Goal: Task Accomplishment & Management: Complete application form

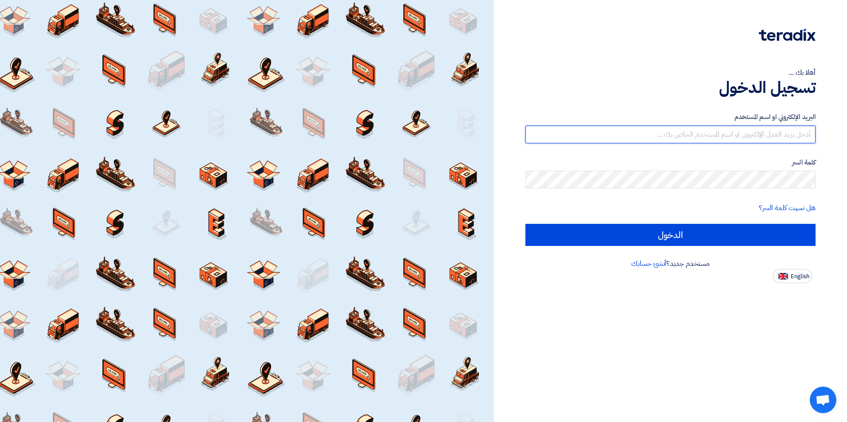
click at [671, 133] on input "text" at bounding box center [670, 135] width 290 height 18
click at [711, 133] on input "text" at bounding box center [670, 135] width 290 height 18
paste input "[EMAIL_ADDRESS][DOMAIN_NAME]"
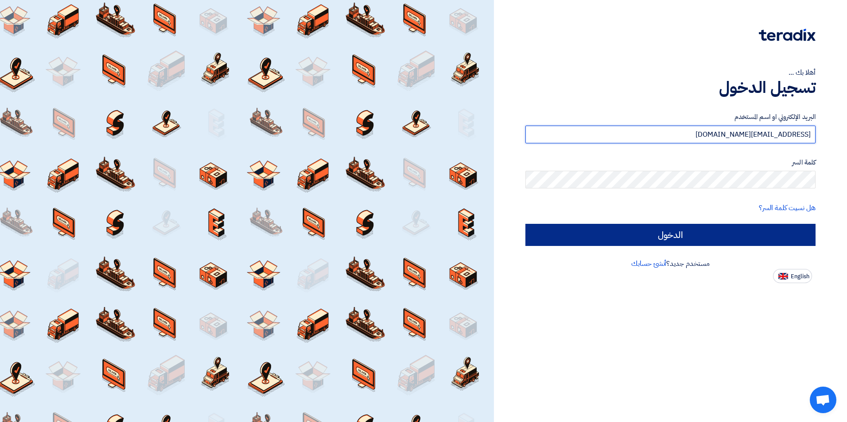
type input "[EMAIL_ADDRESS][DOMAIN_NAME]"
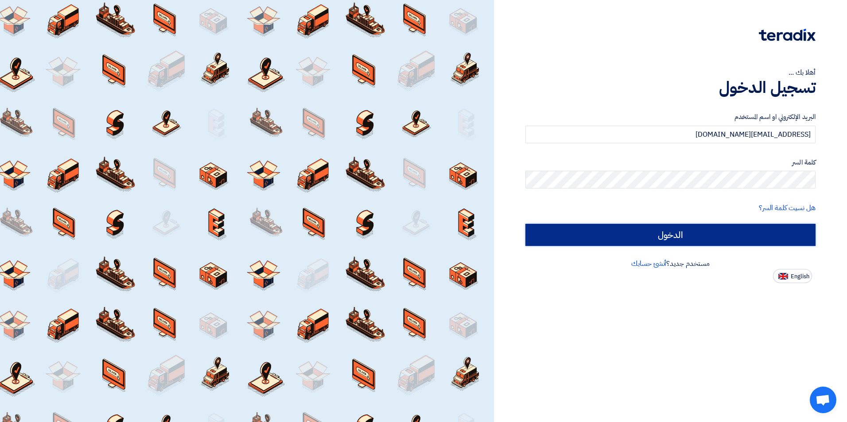
click at [704, 233] on input "الدخول" at bounding box center [670, 235] width 290 height 22
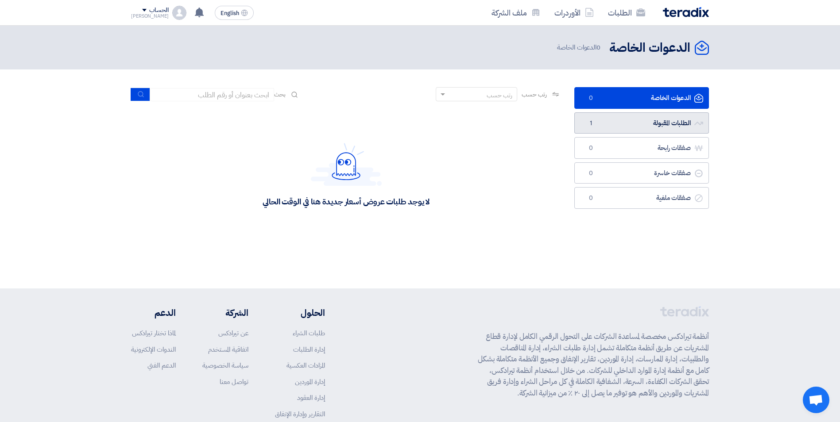
click at [618, 117] on link "الطلبات المقبولة الطلبات المقبولة 1" at bounding box center [641, 123] width 135 height 22
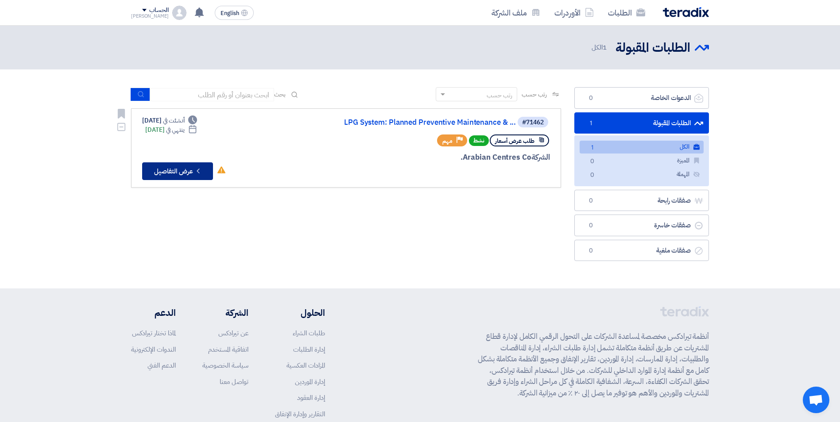
click at [168, 170] on button "Check details عرض التفاصيل" at bounding box center [177, 171] width 71 height 18
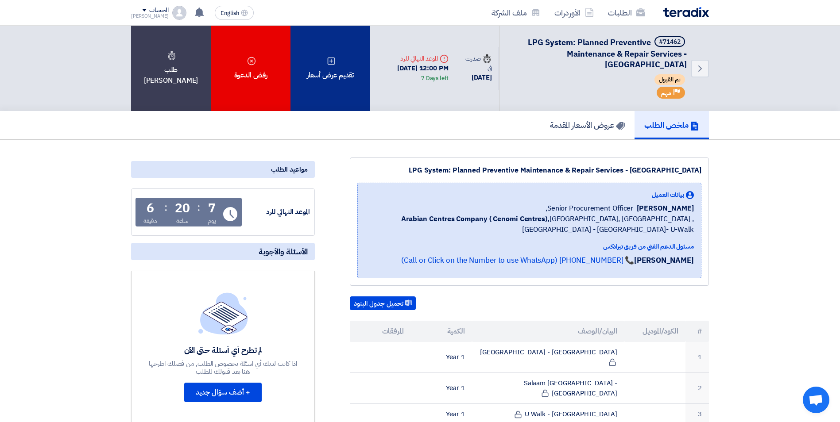
click at [329, 72] on div "تقديم عرض أسعار" at bounding box center [330, 68] width 80 height 85
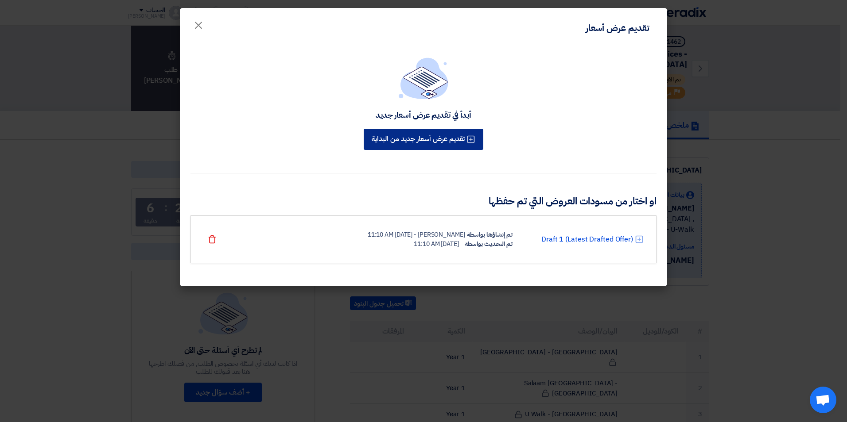
click at [422, 139] on button "تقديم عرض أسعار جديد من البداية" at bounding box center [423, 139] width 120 height 21
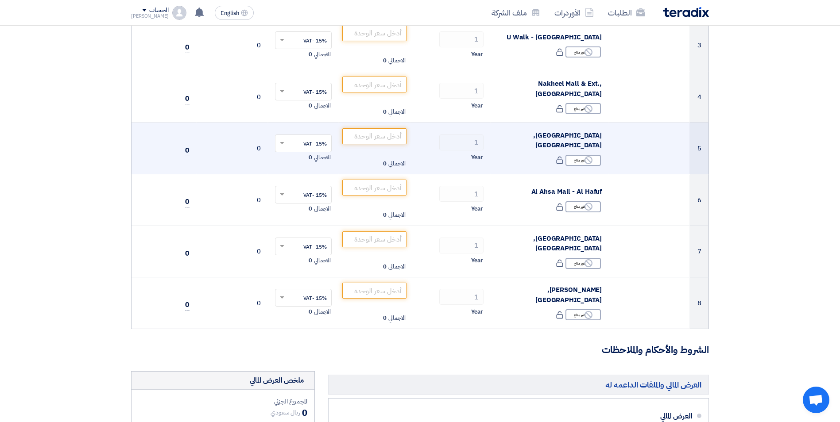
scroll to position [266, 0]
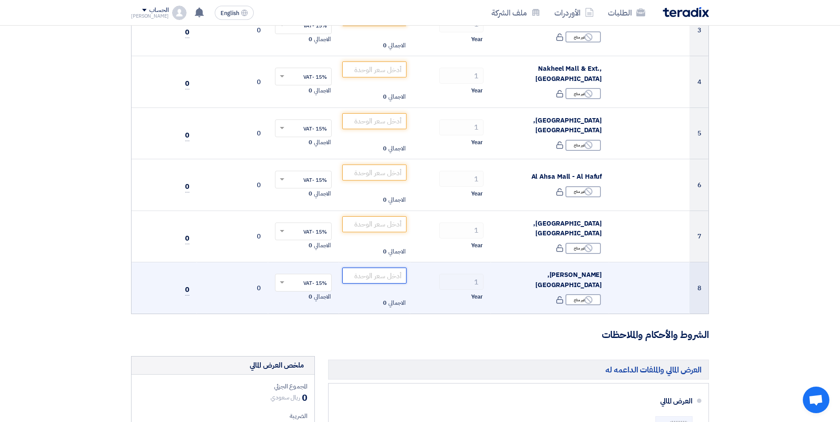
click at [356, 275] on input "number" at bounding box center [374, 276] width 64 height 16
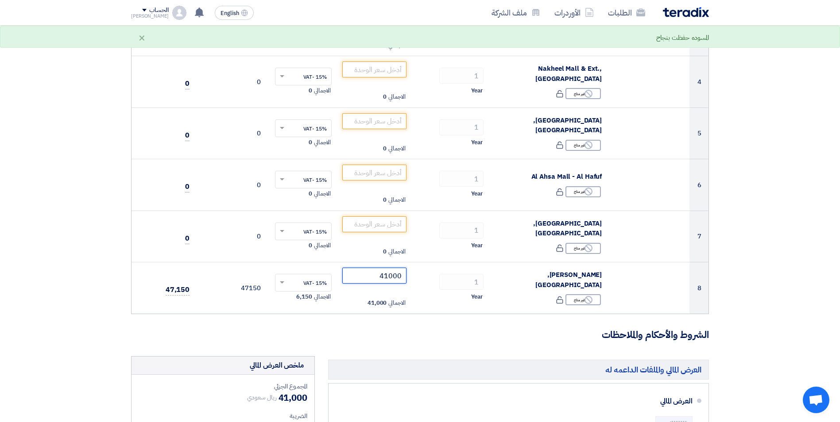
type input "41000"
click at [341, 318] on form "تفاصيل الطلب # الكود/الموديل البيان/الوصف الكمية/العدد سعر الوحدة (SAR) الضرائب…" at bounding box center [420, 331] width 578 height 994
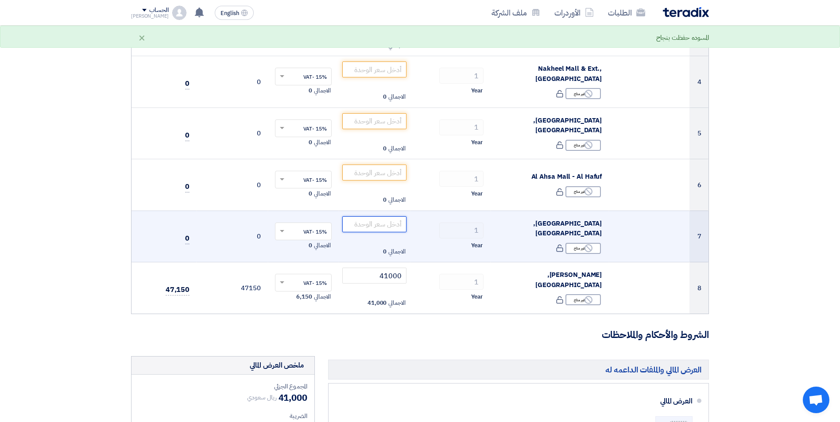
click at [375, 229] on input "number" at bounding box center [374, 225] width 64 height 16
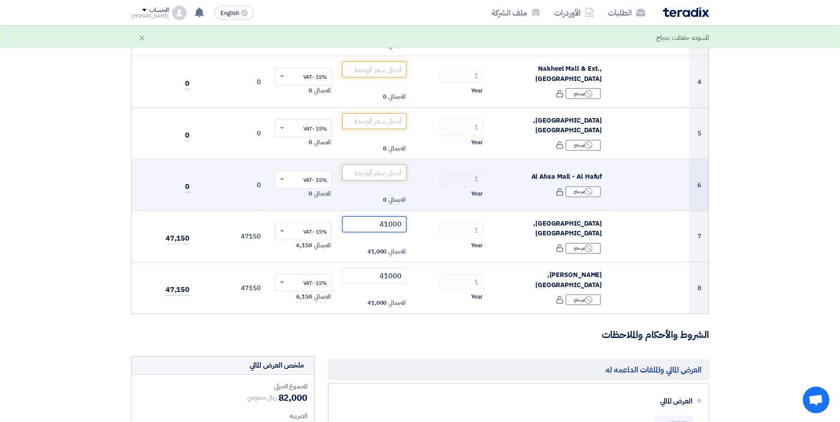
type input "41000"
click at [362, 168] on input "number" at bounding box center [374, 173] width 64 height 16
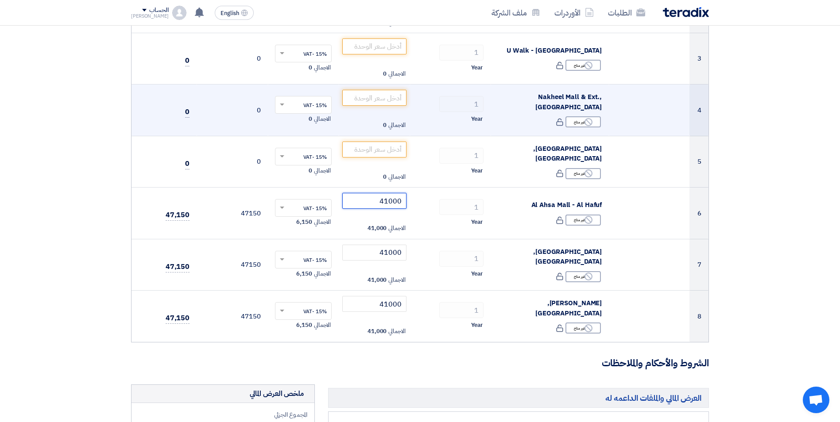
scroll to position [221, 0]
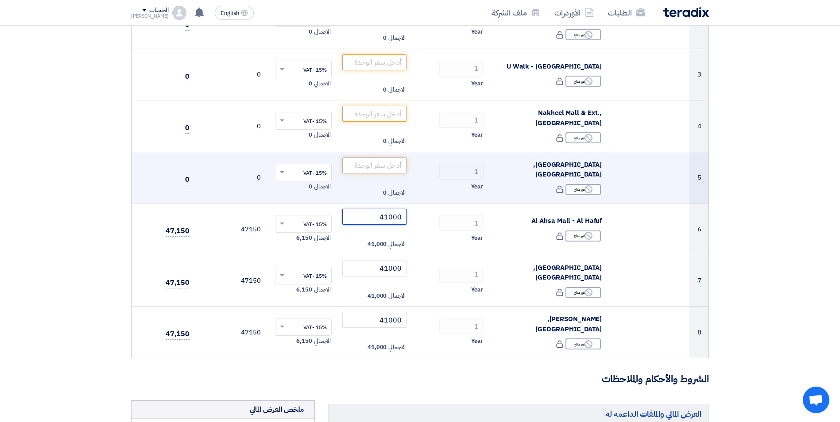
type input "41000"
click at [373, 171] on input "number" at bounding box center [374, 166] width 64 height 16
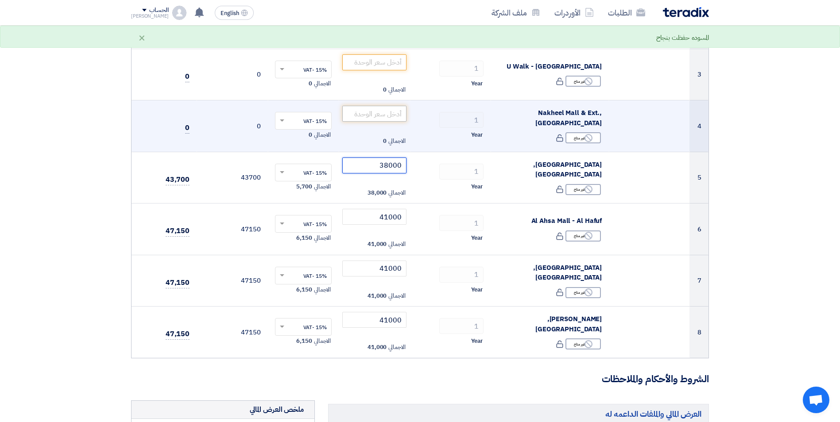
type input "38000"
click at [359, 116] on input "number" at bounding box center [374, 114] width 64 height 16
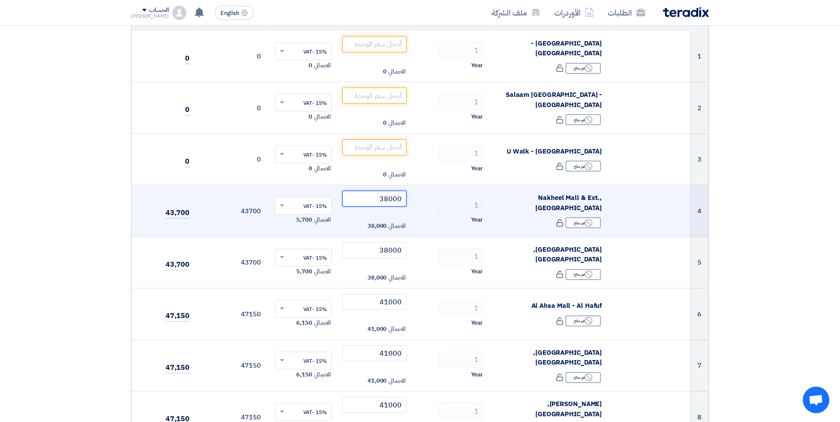
scroll to position [133, 0]
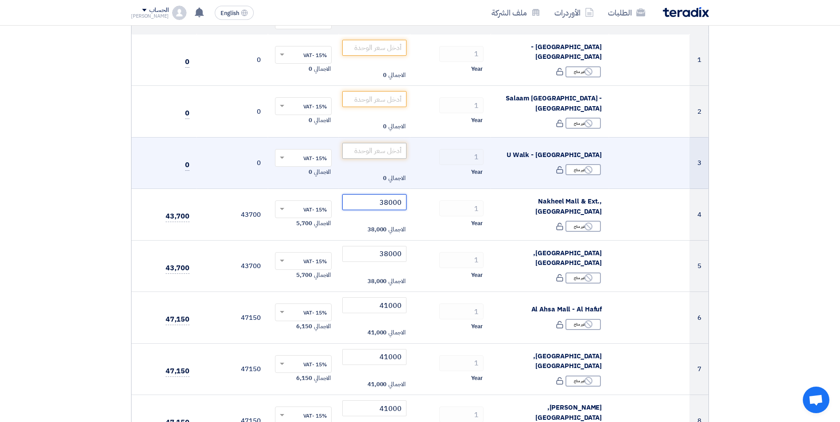
type input "38000"
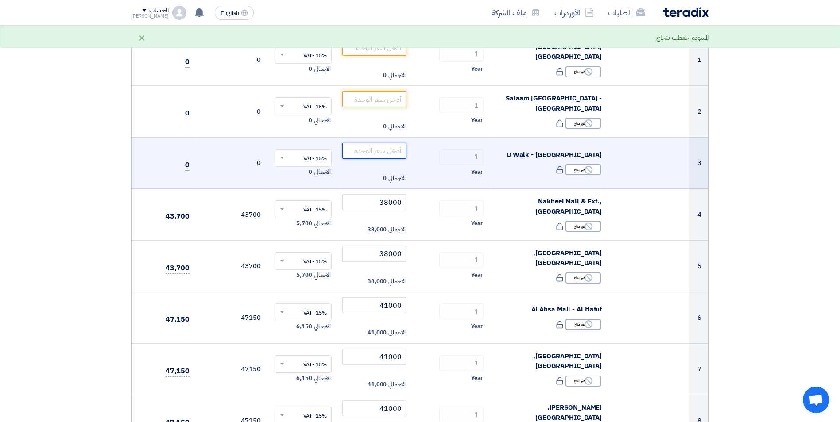
drag, startPoint x: 390, startPoint y: 143, endPoint x: 387, endPoint y: 149, distance: 7.1
click at [390, 143] on input "number" at bounding box center [374, 151] width 64 height 16
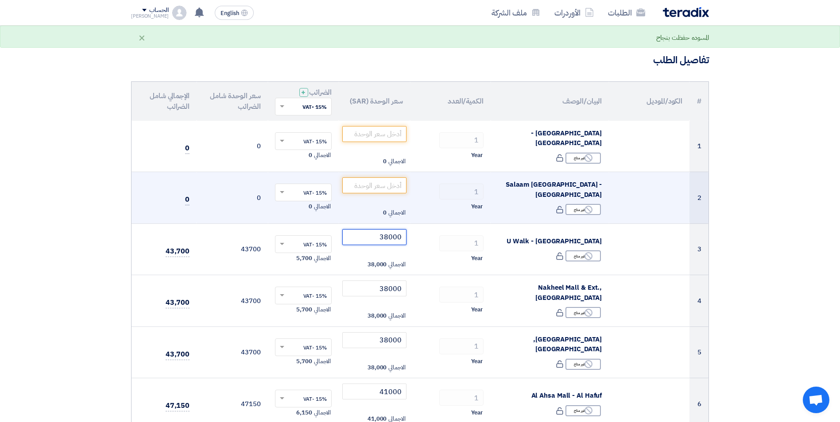
scroll to position [44, 0]
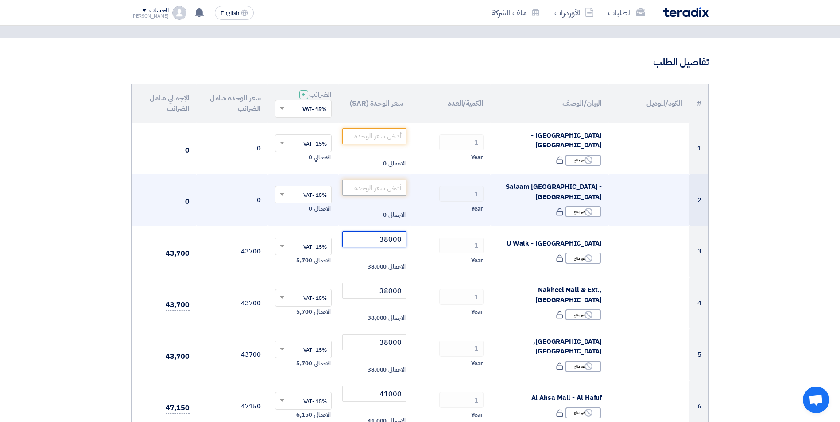
type input "38000"
click at [369, 195] on input "number" at bounding box center [374, 188] width 64 height 16
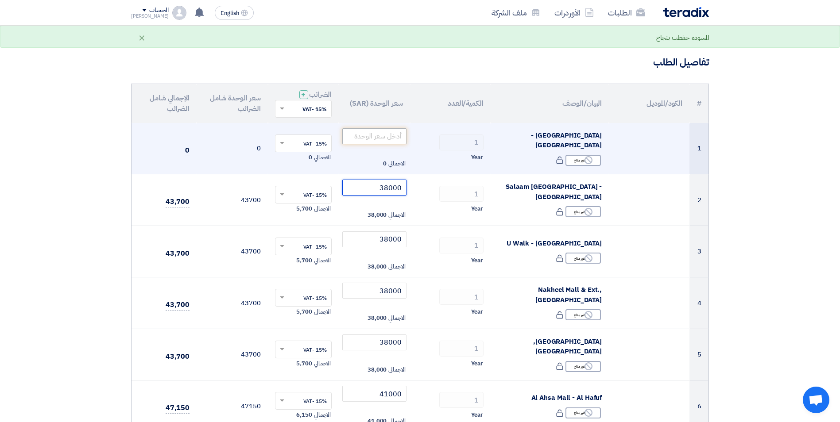
type input "38000"
click at [357, 134] on input "number" at bounding box center [374, 136] width 64 height 16
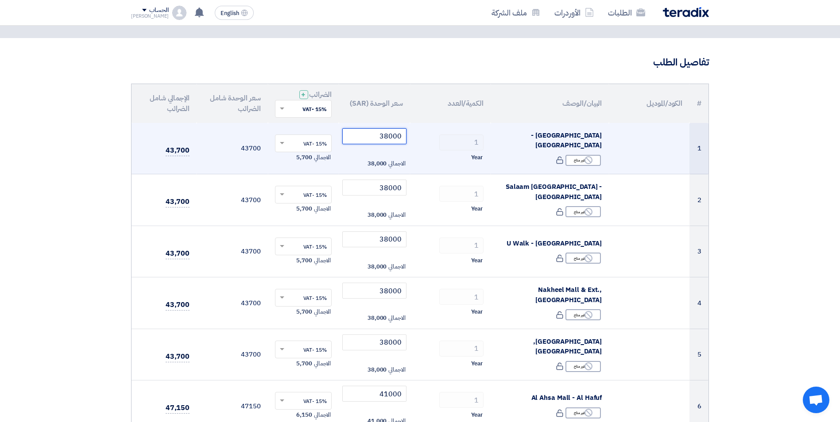
type input "38000"
click at [432, 167] on td "1 Year" at bounding box center [450, 148] width 81 height 51
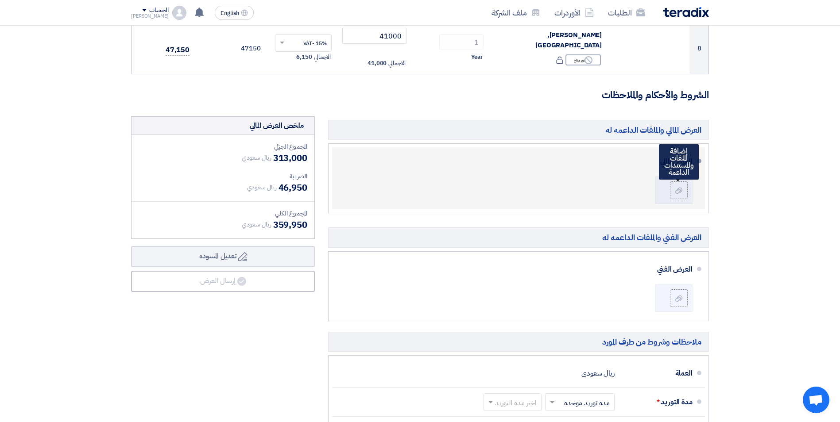
scroll to position [487, 0]
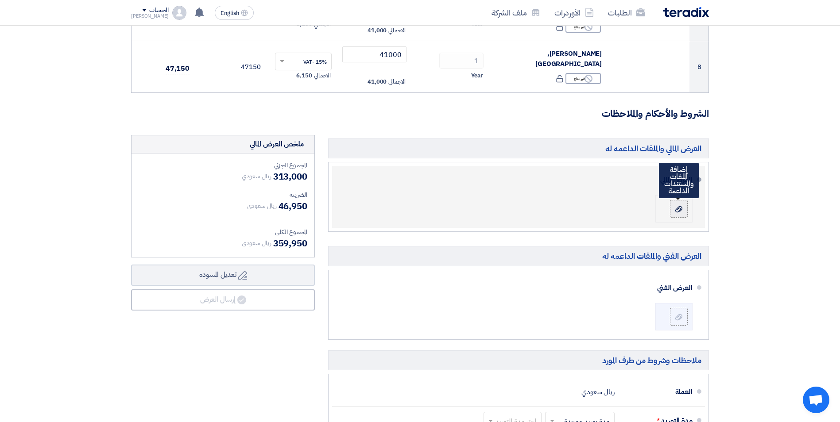
click at [682, 209] on div at bounding box center [678, 209] width 11 height 9
click at [0, 0] on input "file" at bounding box center [0, 0] width 0 height 0
click at [673, 212] on label at bounding box center [679, 209] width 18 height 18
click at [0, 0] on input "file" at bounding box center [0, 0] width 0 height 0
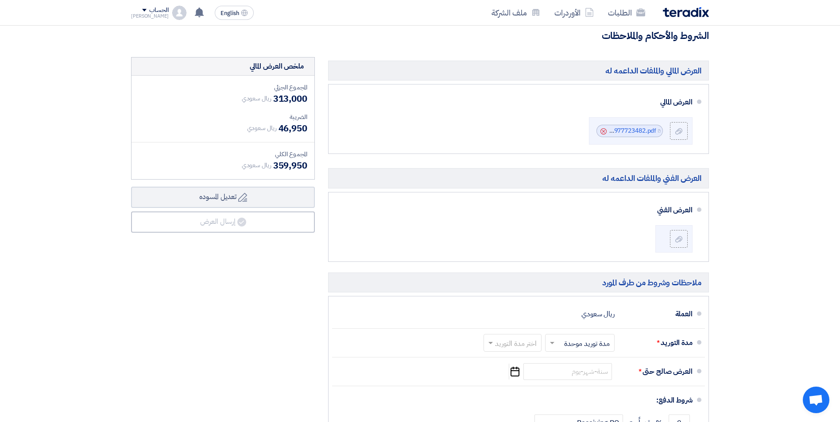
scroll to position [576, 0]
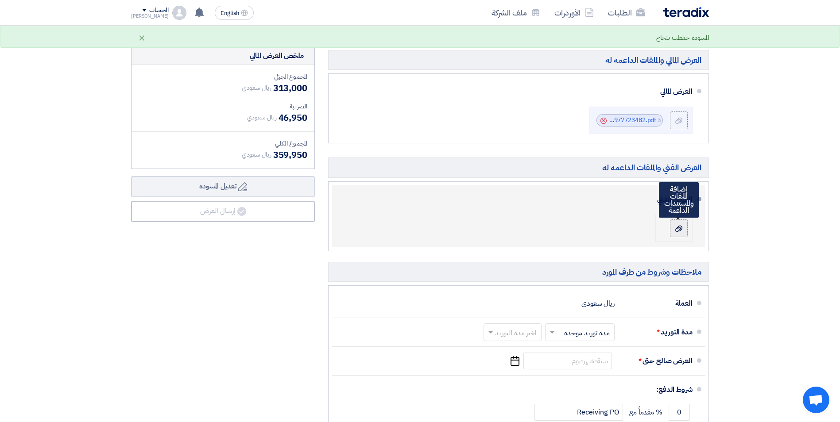
click at [681, 232] on icon at bounding box center [678, 228] width 7 height 7
click at [0, 0] on input "file" at bounding box center [0, 0] width 0 height 0
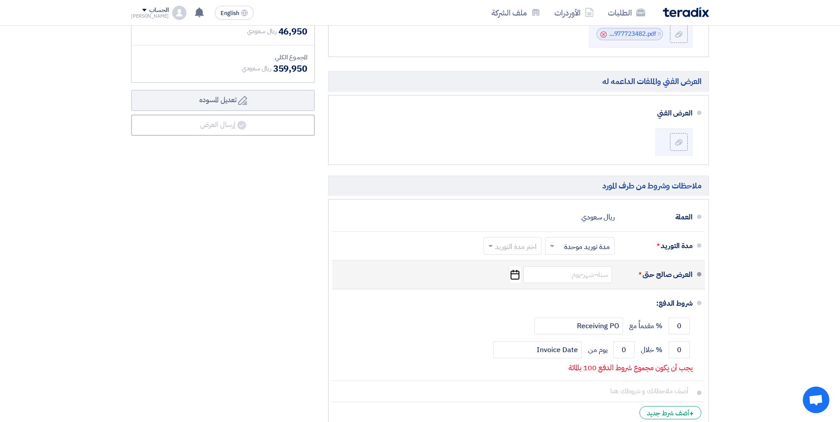
scroll to position [664, 0]
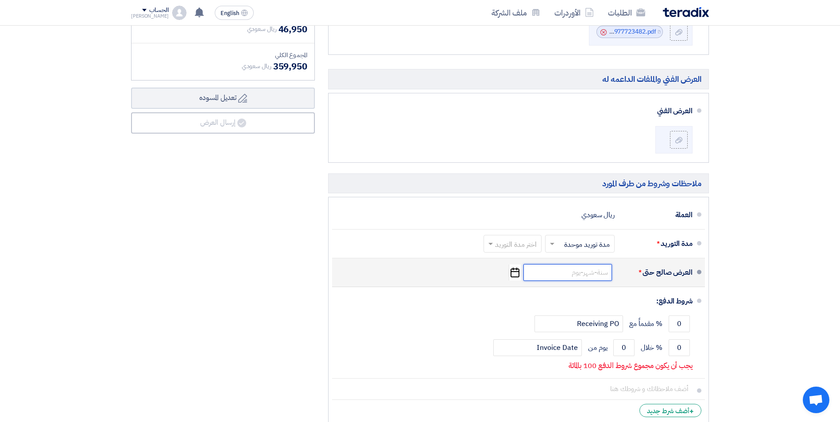
click at [585, 275] on input at bounding box center [567, 272] width 89 height 17
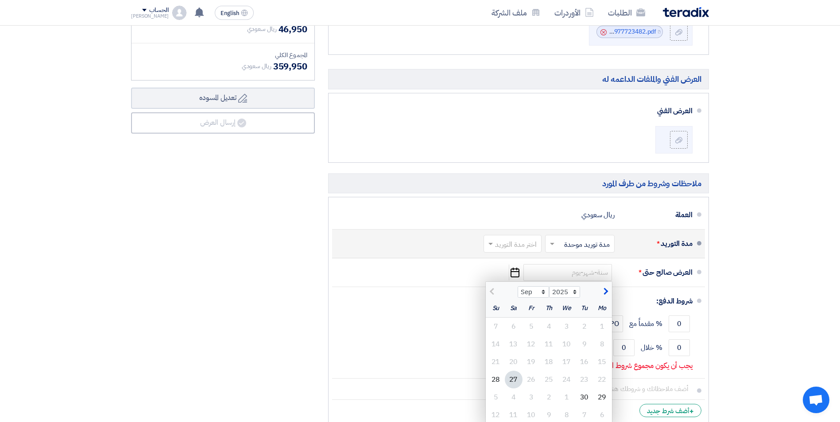
click at [555, 250] on input "text" at bounding box center [577, 244] width 65 height 13
click at [559, 276] on div "مدة توريد موحدة" at bounding box center [581, 279] width 69 height 16
click at [506, 247] on input "text" at bounding box center [511, 244] width 54 height 13
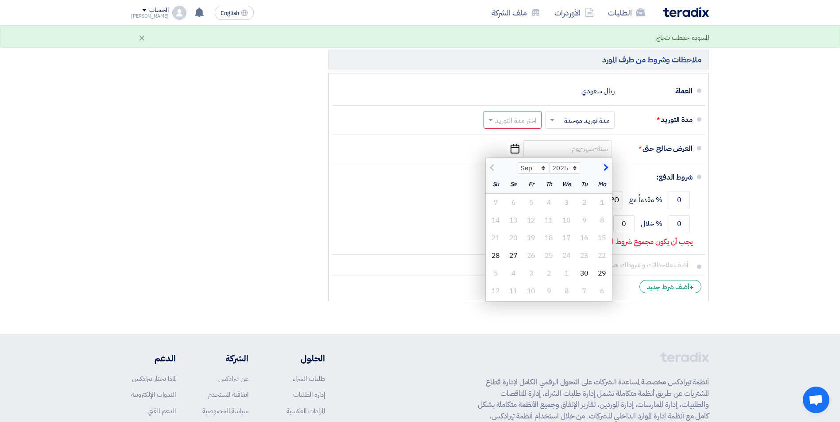
scroll to position [797, 0]
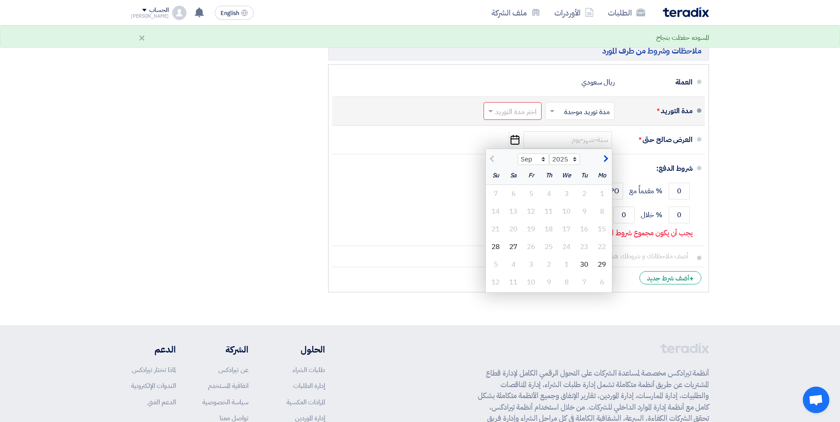
click at [518, 113] on input "text" at bounding box center [511, 111] width 54 height 13
click at [506, 105] on input "text" at bounding box center [511, 111] width 54 height 13
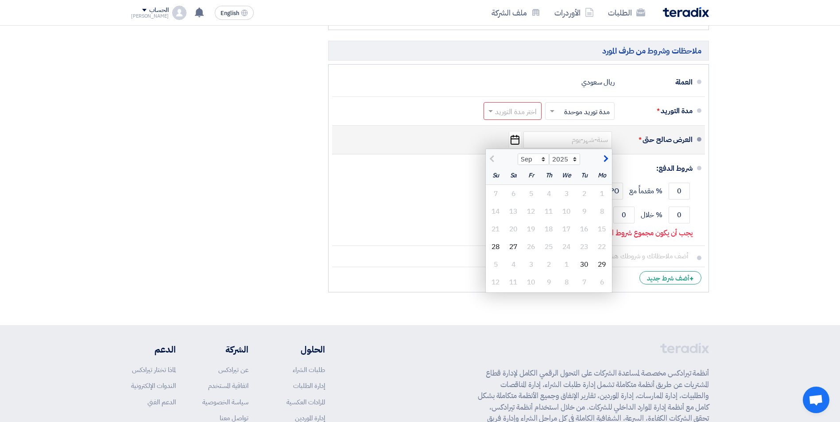
click at [607, 159] on span "button" at bounding box center [604, 159] width 5 height 10
select select "12"
click at [566, 266] on div "31" at bounding box center [567, 265] width 18 height 18
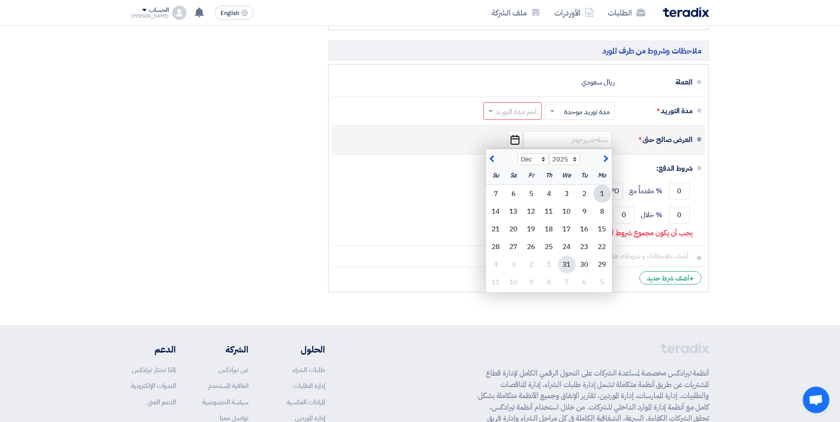
type input "[DATE]"
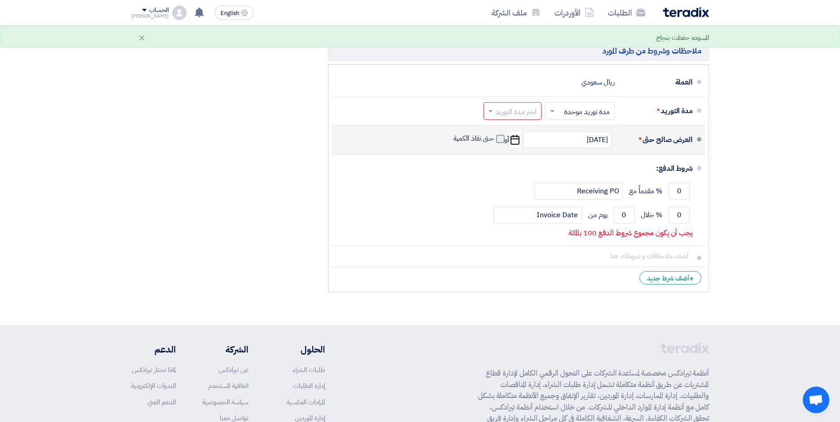
click at [498, 140] on span at bounding box center [500, 139] width 8 height 8
click at [494, 140] on input "حتى نفاذ الكمية" at bounding box center [473, 142] width 43 height 17
click at [499, 142] on span at bounding box center [500, 139] width 8 height 8
click at [494, 142] on input "حتى نفاذ الكمية" at bounding box center [473, 142] width 43 height 17
checkbox input "false"
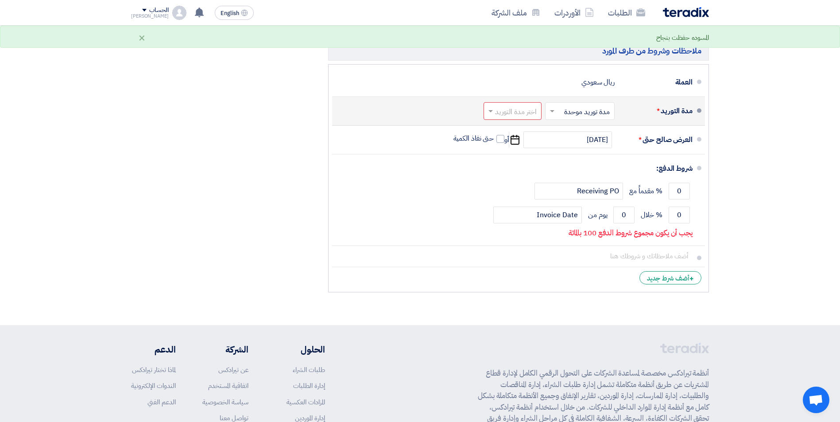
click at [510, 114] on input "text" at bounding box center [511, 111] width 54 height 13
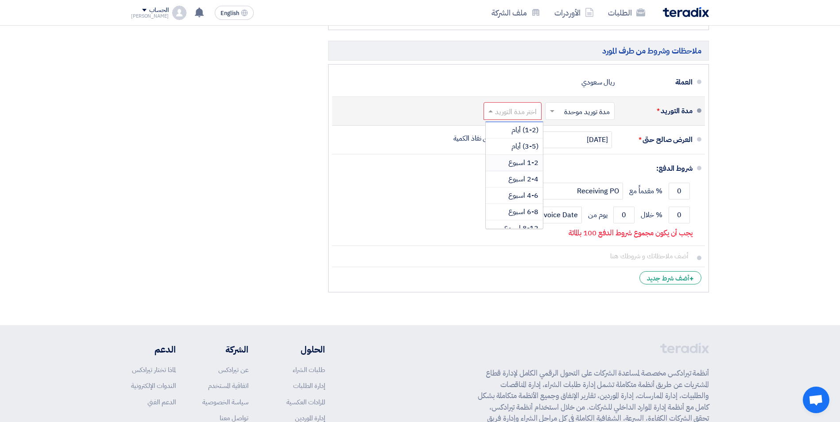
click at [511, 158] on span "1-2 اسبوع" at bounding box center [523, 163] width 30 height 11
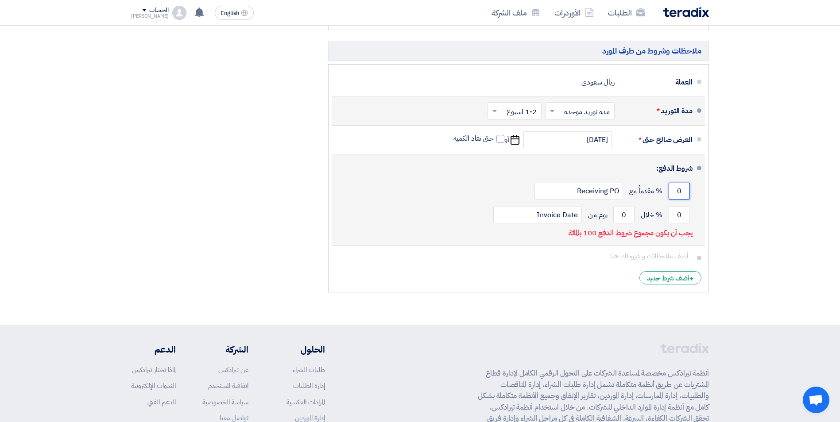
click at [675, 191] on input "0" at bounding box center [679, 191] width 21 height 17
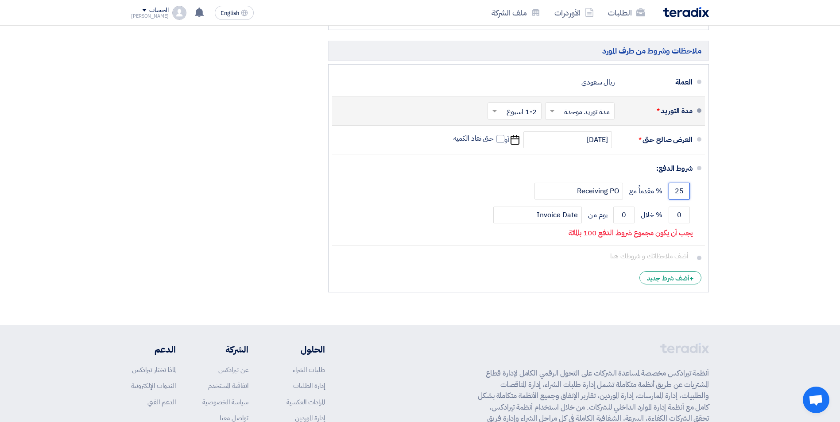
type input "25"
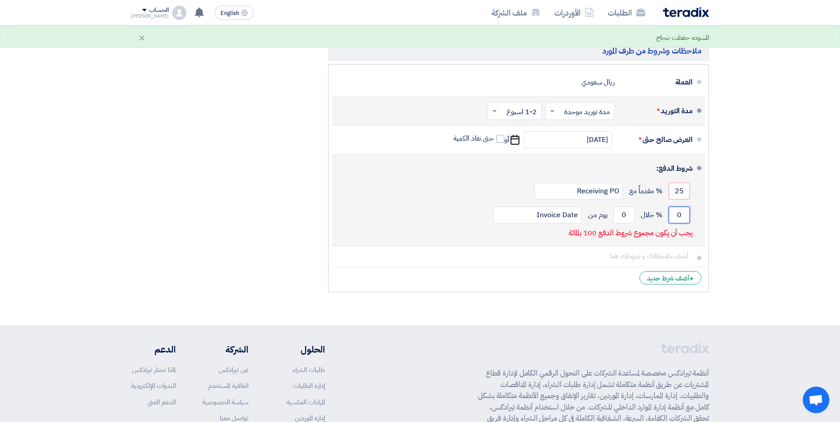
click at [681, 214] on input "0" at bounding box center [679, 215] width 21 height 17
click at [682, 209] on input "0" at bounding box center [679, 215] width 21 height 17
type input "75"
click at [622, 215] on input "0" at bounding box center [623, 215] width 21 height 17
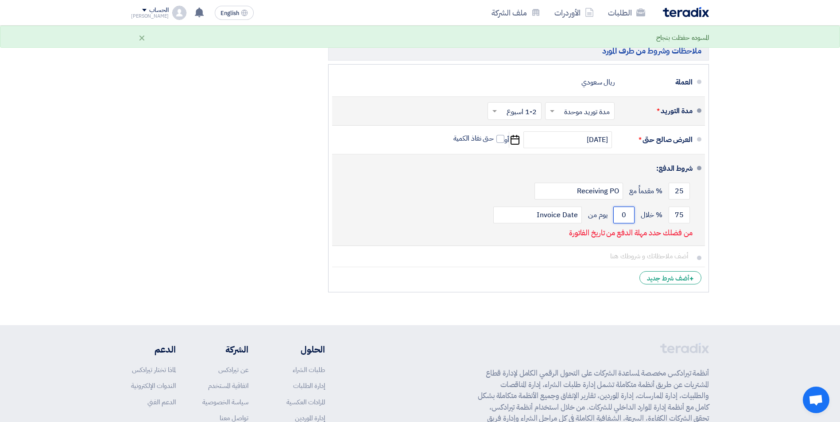
click at [622, 215] on input "0" at bounding box center [623, 215] width 21 height 17
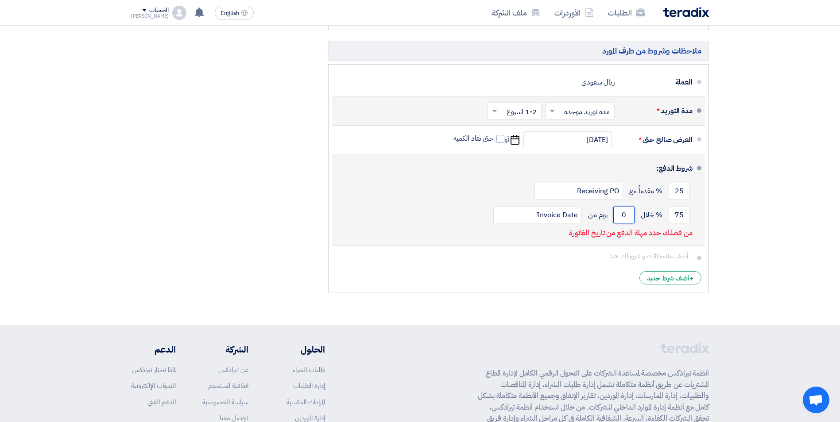
click at [622, 215] on input "0" at bounding box center [623, 215] width 21 height 17
click at [626, 213] on input "0" at bounding box center [623, 215] width 21 height 17
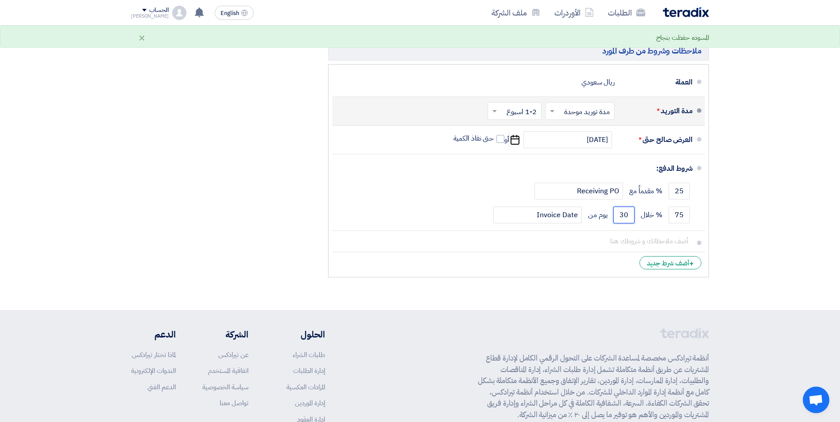
type input "30"
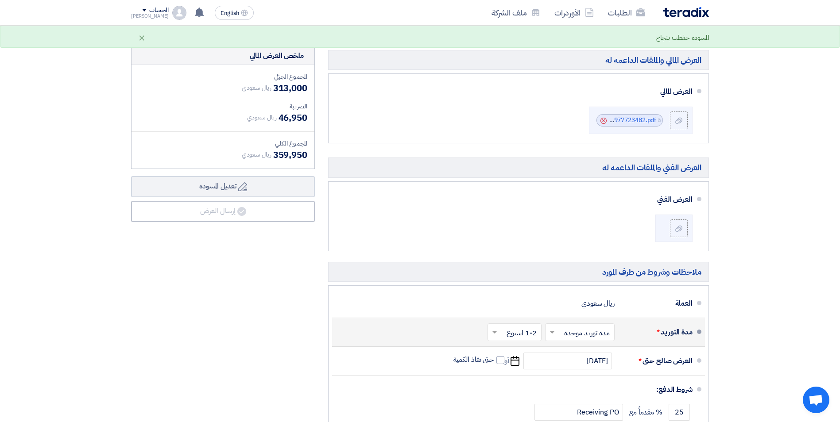
scroll to position [531, 0]
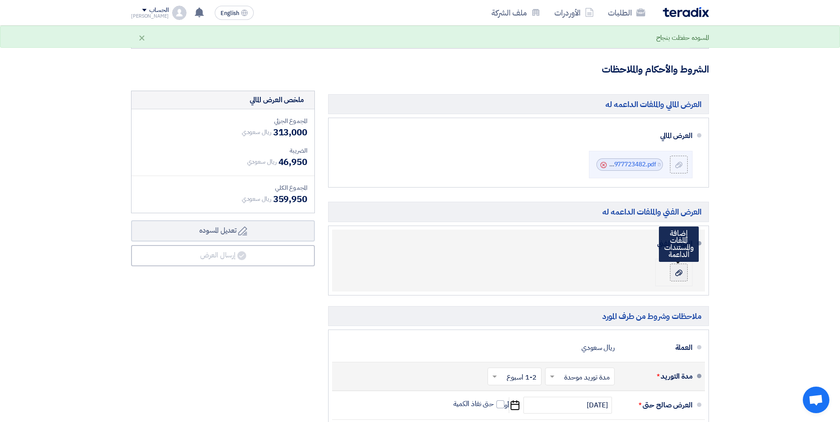
click at [674, 266] on label at bounding box center [679, 273] width 18 height 18
click at [0, 0] on input "file" at bounding box center [0, 0] width 0 height 0
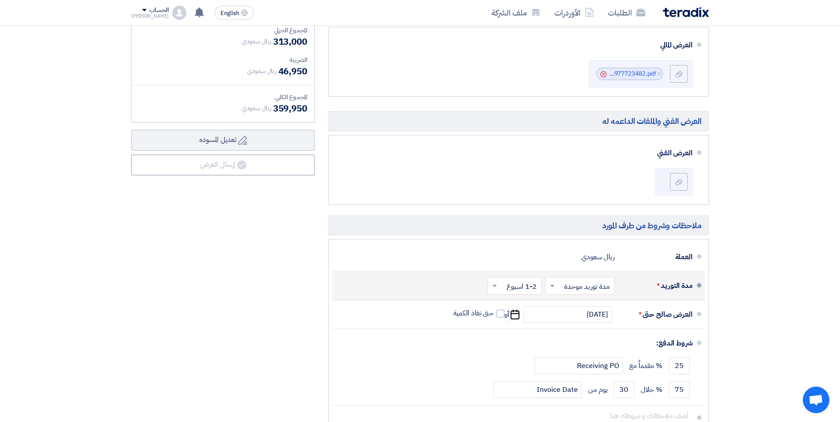
scroll to position [578, 0]
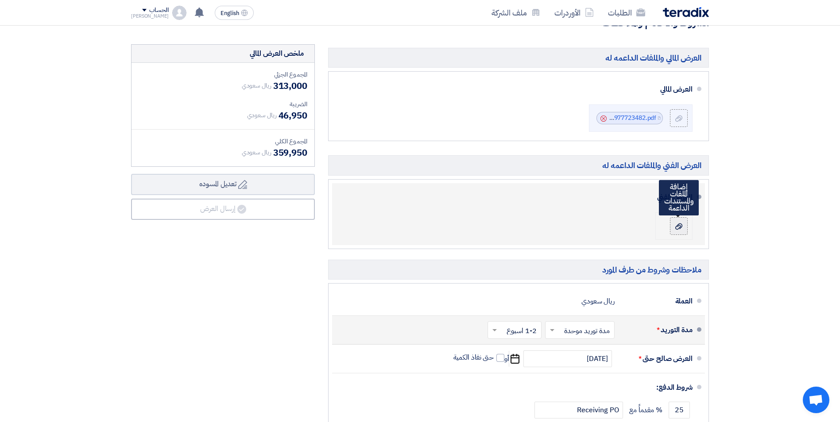
click at [670, 227] on label at bounding box center [679, 226] width 18 height 18
click at [0, 0] on input "file" at bounding box center [0, 0] width 0 height 0
click at [679, 226] on icon at bounding box center [678, 226] width 7 height 7
click at [0, 0] on input "file" at bounding box center [0, 0] width 0 height 0
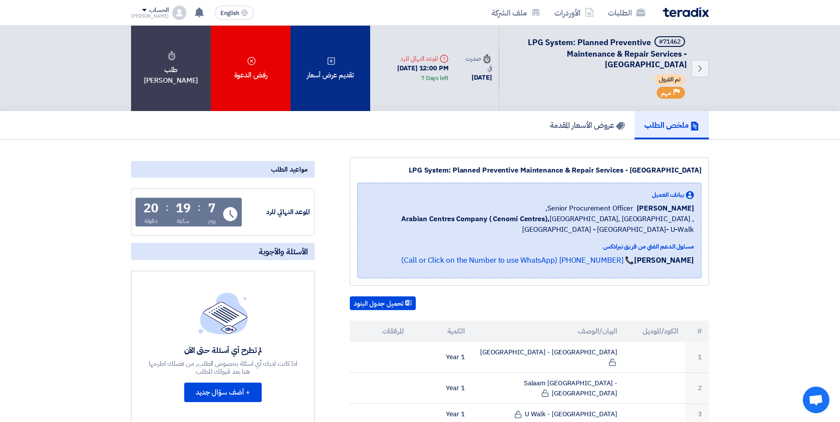
click at [321, 72] on div "تقديم عرض أسعار" at bounding box center [330, 68] width 80 height 85
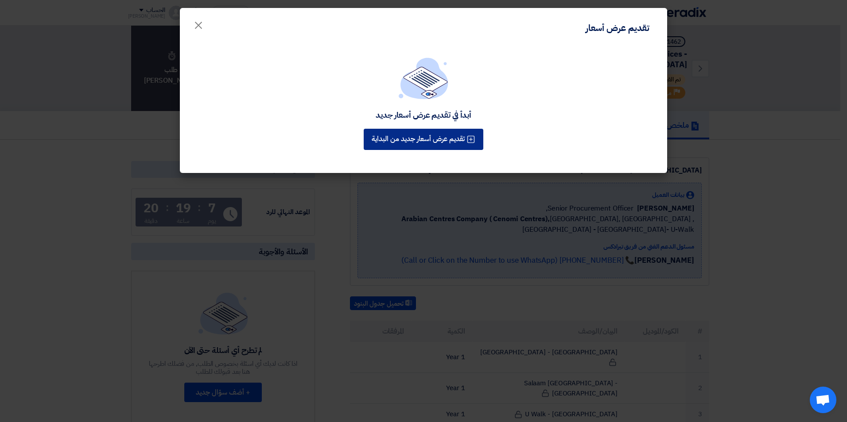
click at [423, 135] on button "تقديم عرض أسعار جديد من البداية" at bounding box center [423, 139] width 120 height 21
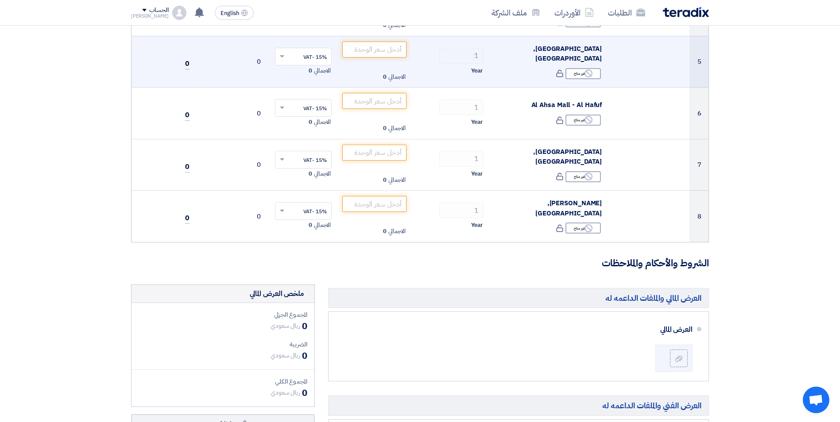
scroll to position [576, 0]
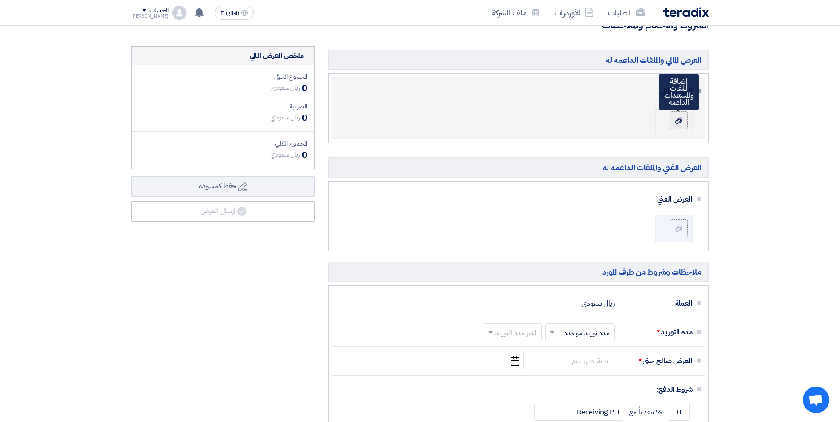
click at [684, 128] on label at bounding box center [679, 121] width 18 height 18
click at [0, 0] on input "file" at bounding box center [0, 0] width 0 height 0
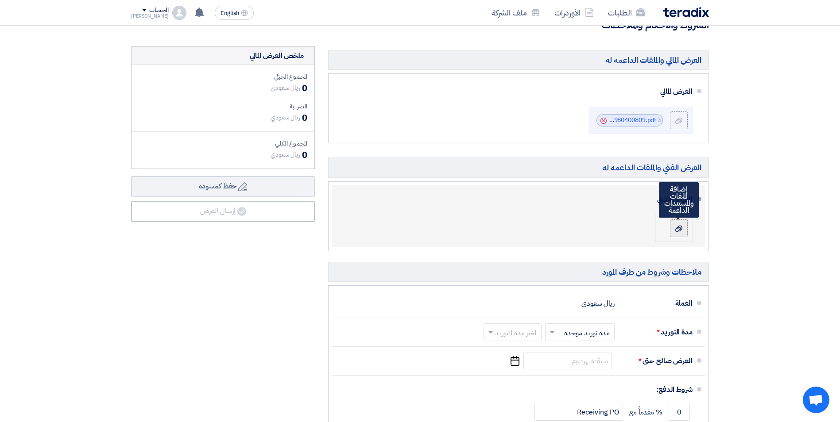
click at [674, 235] on label at bounding box center [679, 229] width 18 height 18
click at [0, 0] on input "file" at bounding box center [0, 0] width 0 height 0
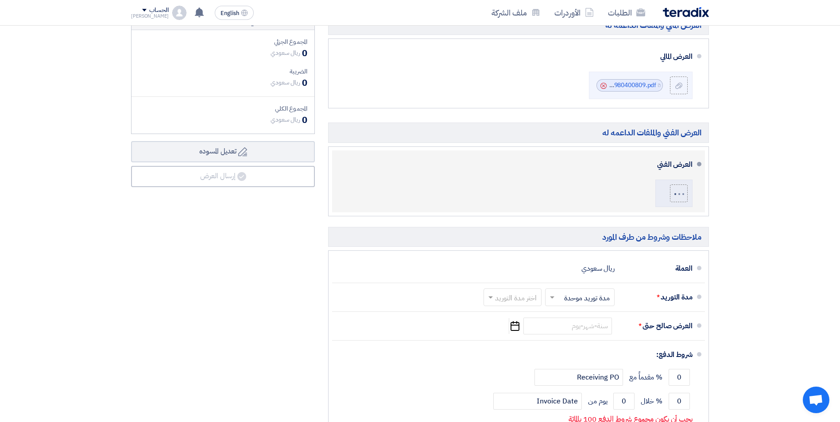
scroll to position [664, 0]
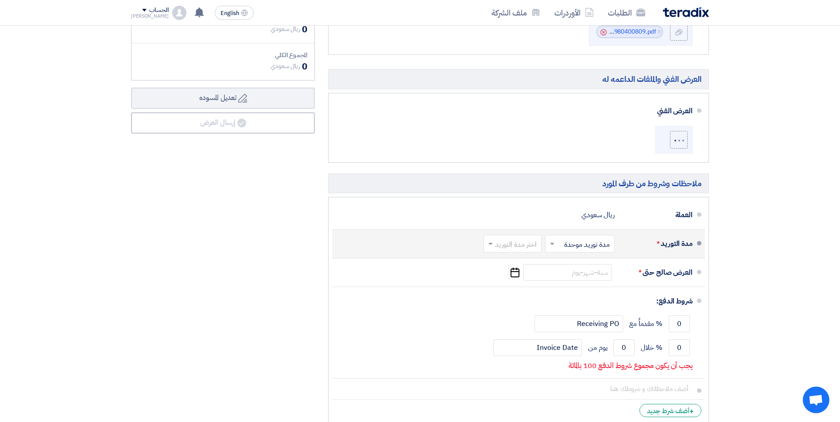
click at [552, 248] on input "text" at bounding box center [577, 244] width 65 height 13
click at [568, 278] on span "مدة توريد موحدة" at bounding box center [588, 279] width 46 height 11
click at [510, 252] on div "اختر مدة التوريد" at bounding box center [512, 244] width 58 height 18
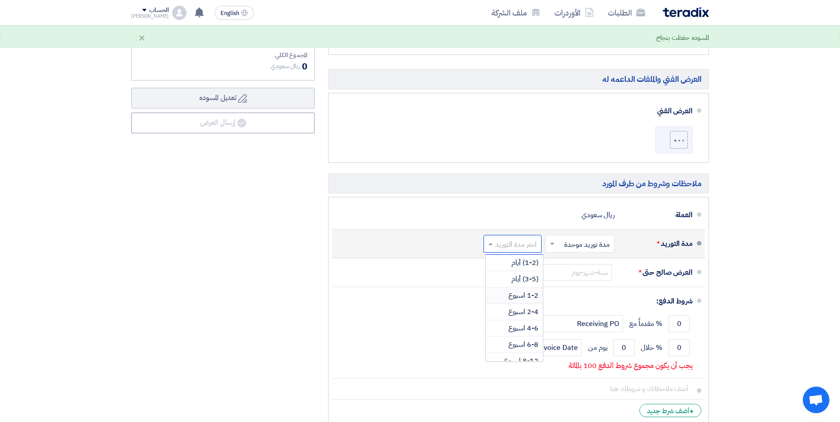
click at [510, 297] on span "1-2 اسبوع" at bounding box center [523, 295] width 30 height 11
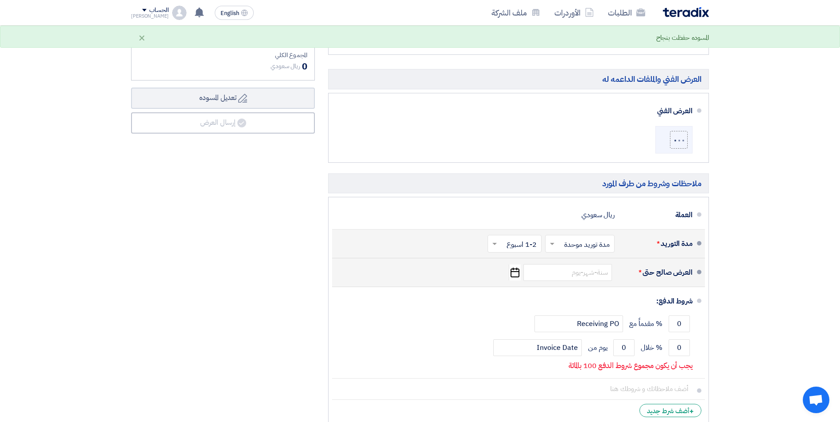
click at [518, 275] on use "button" at bounding box center [514, 273] width 9 height 10
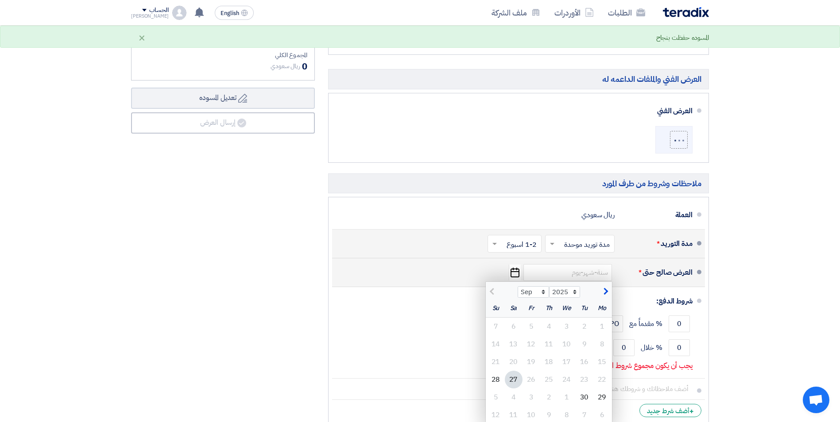
click at [606, 293] on span "button" at bounding box center [604, 292] width 5 height 10
click at [606, 291] on span "button" at bounding box center [604, 292] width 5 height 10
select select "12"
click at [566, 398] on div "31" at bounding box center [567, 398] width 18 height 18
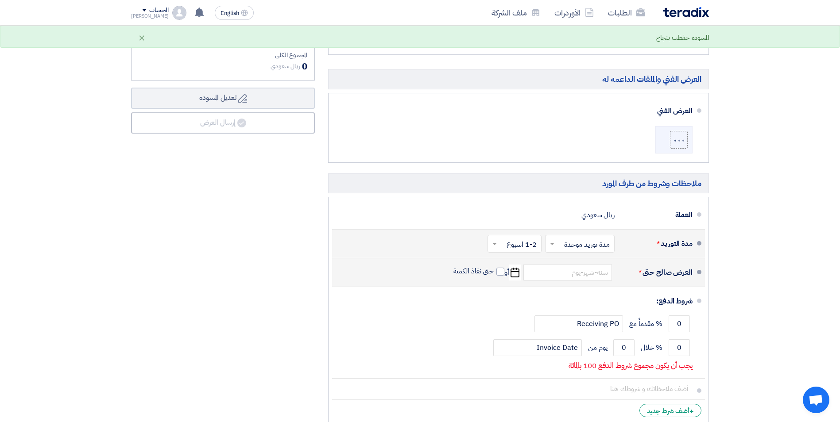
type input "[DATE]"
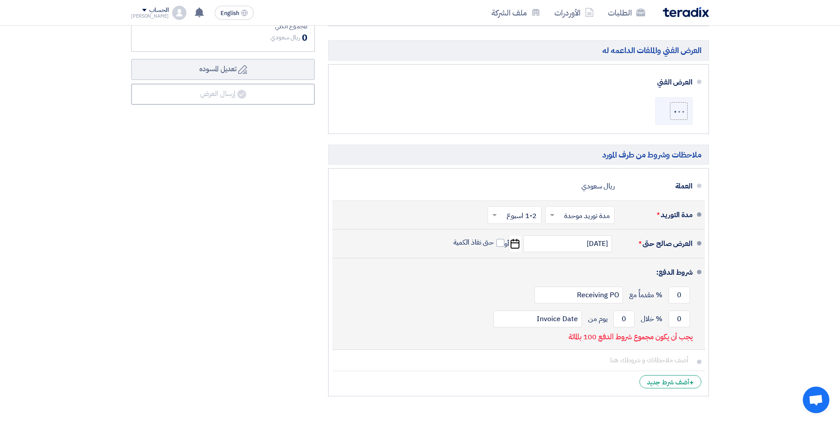
scroll to position [708, 0]
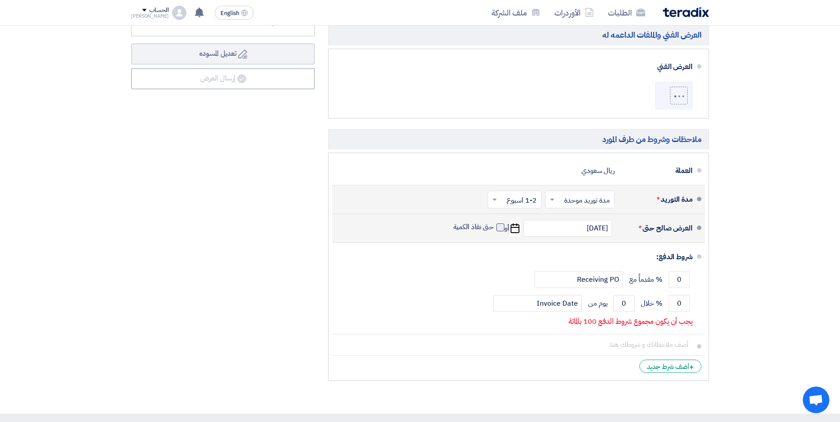
click at [498, 226] on span at bounding box center [500, 228] width 8 height 8
click at [494, 226] on input "حتى نفاذ الكمية" at bounding box center [473, 231] width 43 height 17
checkbox input "true"
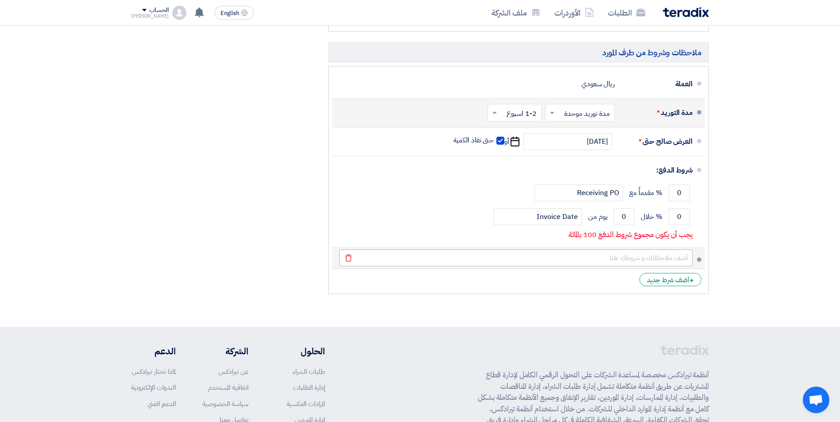
scroll to position [797, 0]
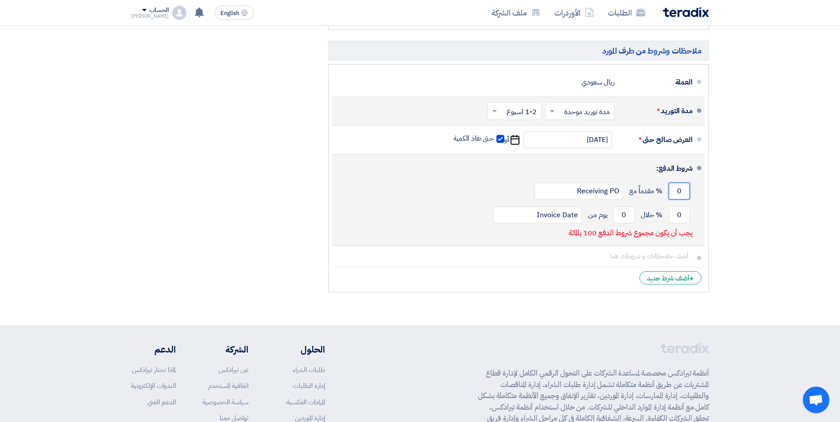
click at [682, 188] on input "0" at bounding box center [679, 191] width 21 height 17
click at [682, 189] on input "0" at bounding box center [679, 191] width 21 height 17
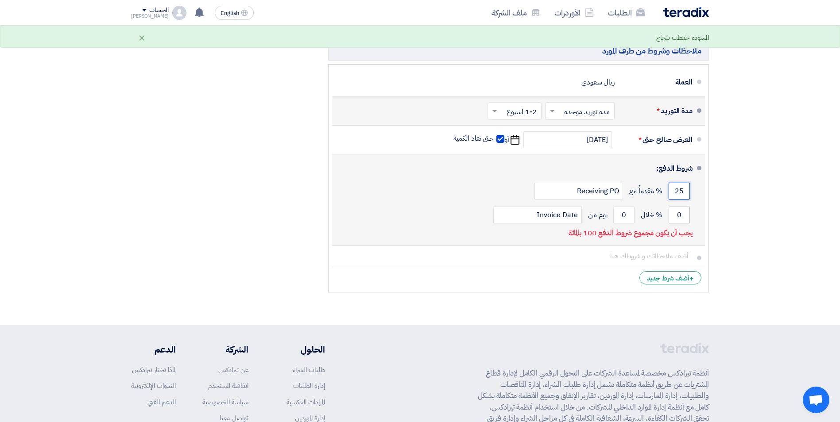
type input "25"
click at [684, 213] on input "0" at bounding box center [679, 215] width 21 height 17
type input "75"
click at [611, 214] on div "75 % خلال 0 يوم من Invoice Date" at bounding box center [515, 215] width 353 height 24
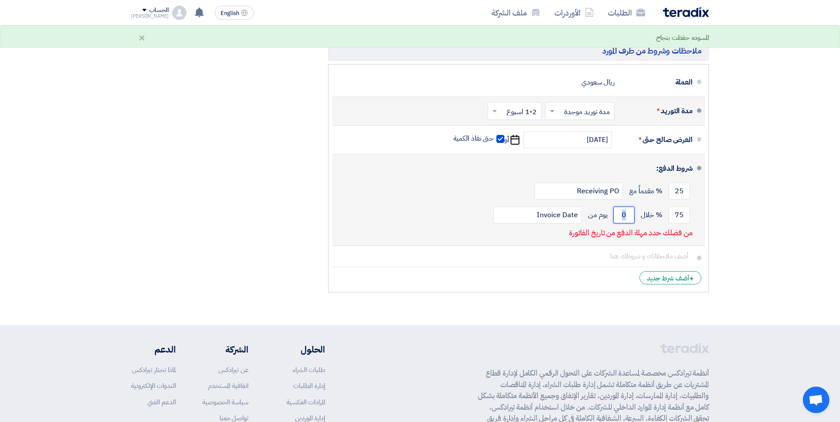
drag, startPoint x: 611, startPoint y: 214, endPoint x: 619, endPoint y: 214, distance: 7.5
click at [619, 214] on input "0" at bounding box center [623, 215] width 21 height 17
click at [620, 214] on input "0" at bounding box center [623, 215] width 21 height 17
click at [622, 214] on input "0" at bounding box center [623, 215] width 21 height 17
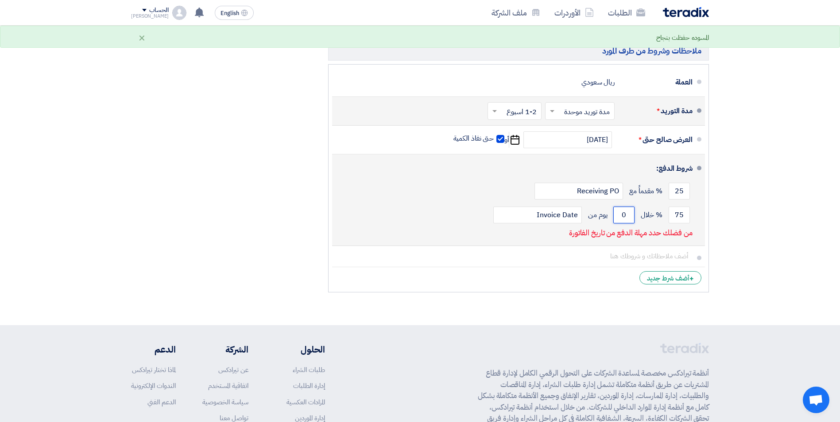
click at [622, 214] on input "0" at bounding box center [623, 215] width 21 height 17
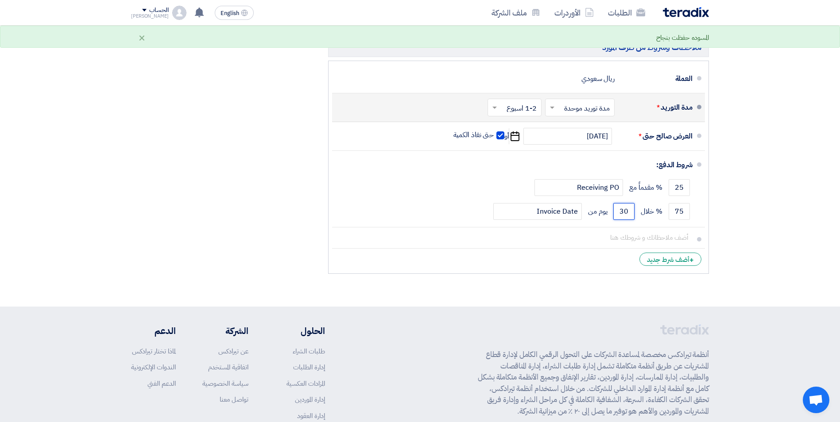
type input "30"
drag, startPoint x: 197, startPoint y: 148, endPoint x: 241, endPoint y: 145, distance: 43.9
click at [199, 148] on div "ملخص [PERSON_NAME] المجموع الجزئي ريال سعودي 0 الضريبة Draft" at bounding box center [222, 50] width 197 height 457
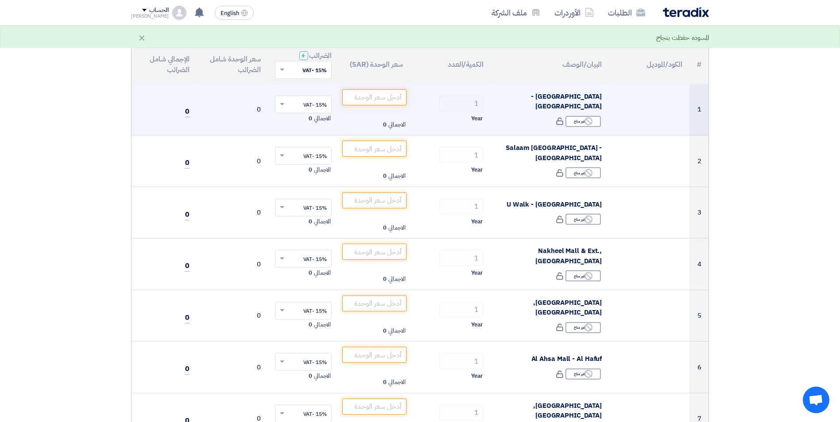
scroll to position [89, 0]
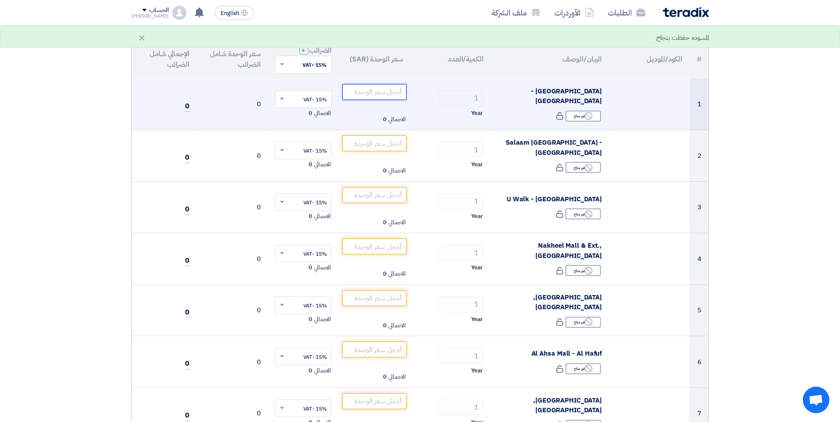
click at [371, 96] on input "number" at bounding box center [374, 92] width 64 height 16
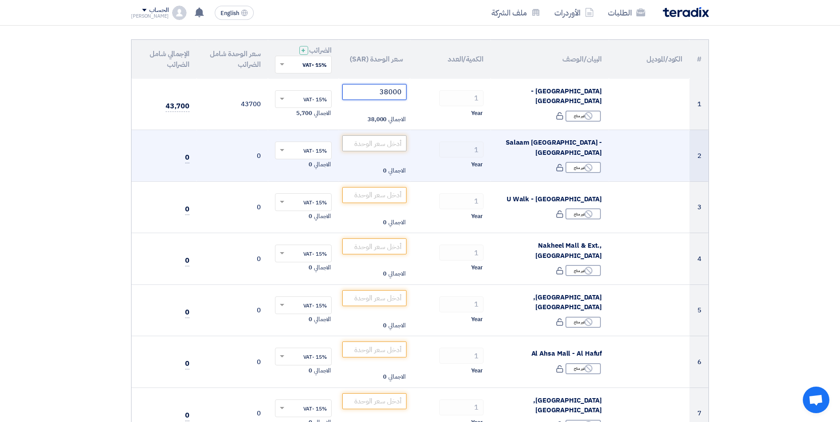
type input "38000"
click at [396, 141] on input "number" at bounding box center [374, 143] width 64 height 16
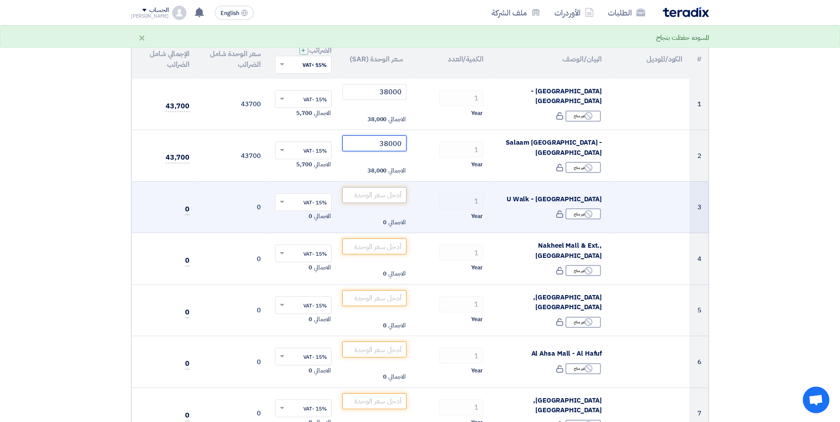
type input "38000"
click at [359, 197] on input "number" at bounding box center [374, 195] width 64 height 16
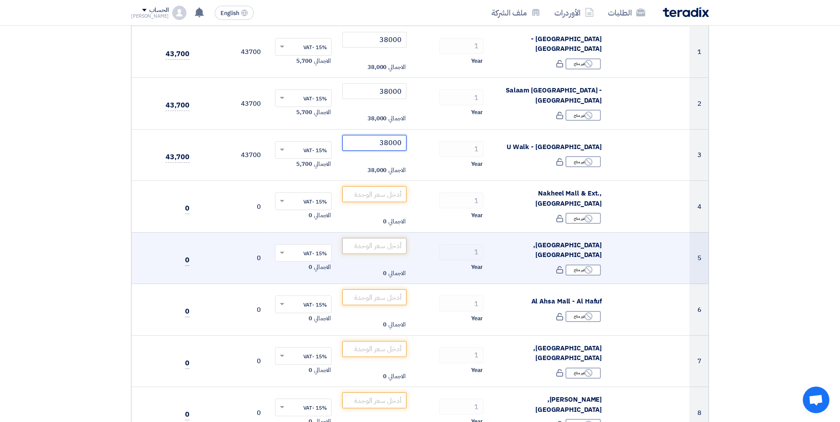
scroll to position [221, 0]
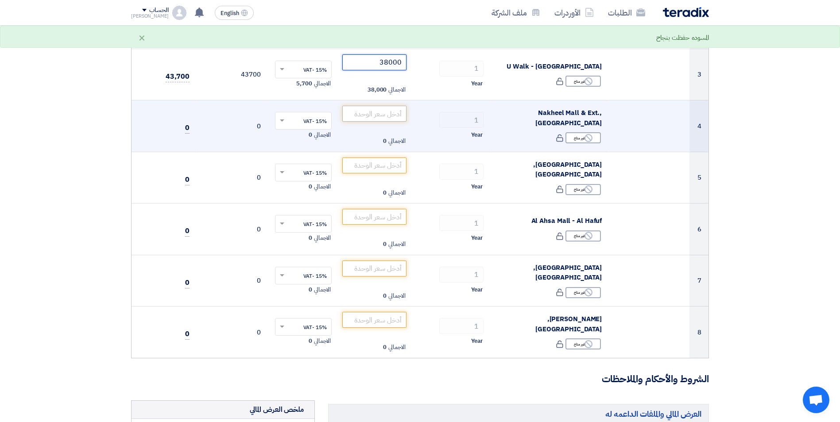
type input "38000"
click at [380, 109] on input "number" at bounding box center [374, 114] width 64 height 16
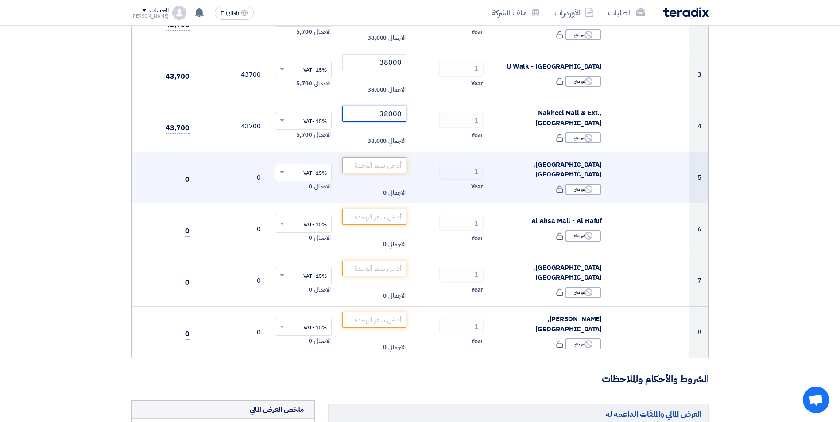
type input "38000"
click at [370, 168] on input "number" at bounding box center [374, 166] width 64 height 16
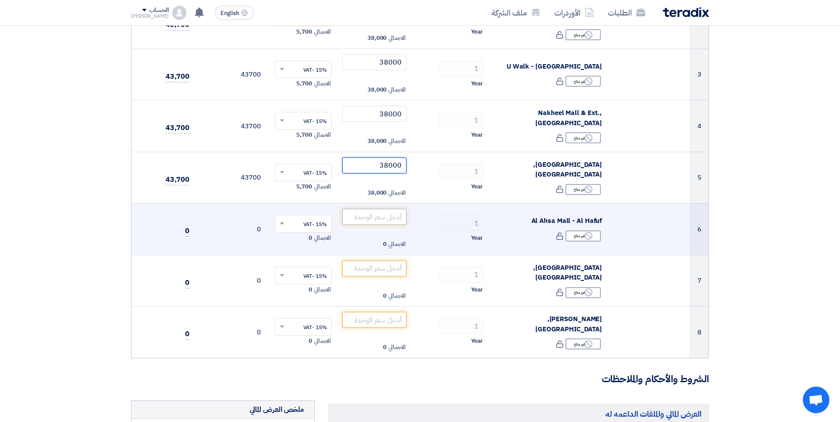
type input "38000"
click at [380, 216] on input "number" at bounding box center [374, 217] width 64 height 16
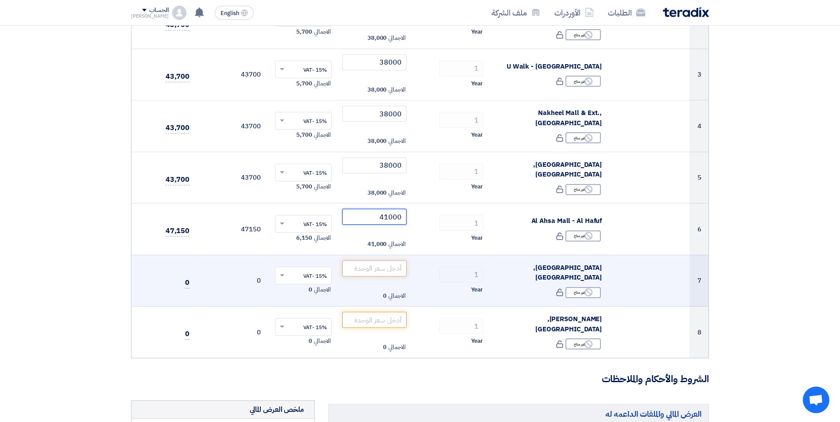
type input "41000"
click at [385, 267] on input "number" at bounding box center [374, 269] width 64 height 16
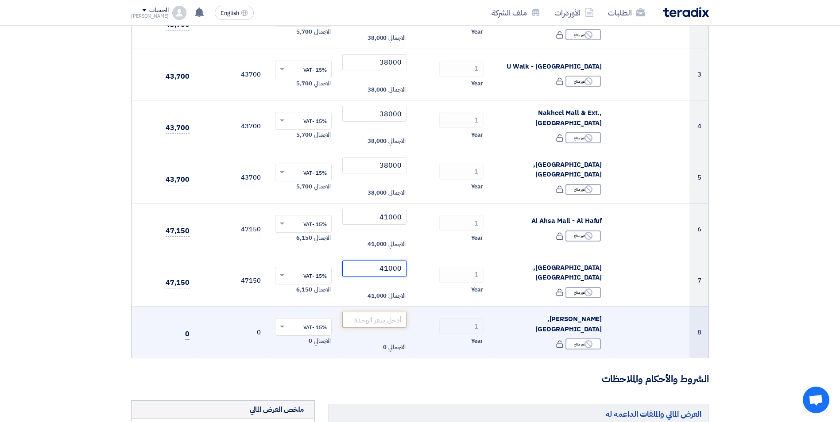
type input "41000"
click at [374, 317] on input "number" at bounding box center [374, 320] width 64 height 16
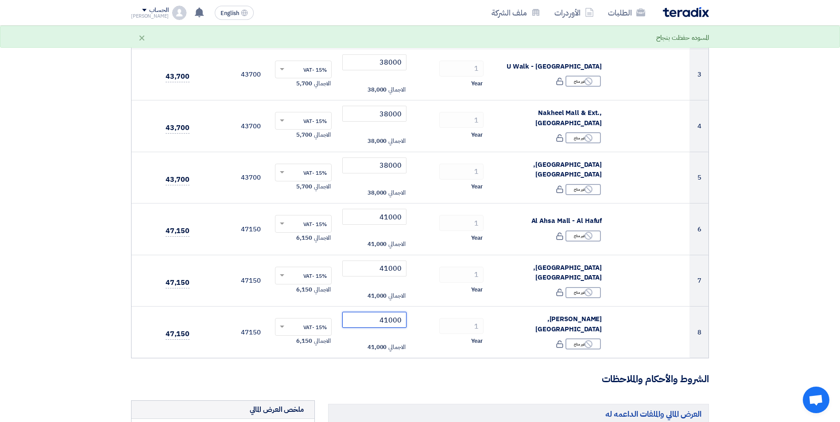
type input "41000"
click at [406, 384] on h3 "الشروط والأحكام والملاحظات" at bounding box center [420, 380] width 578 height 14
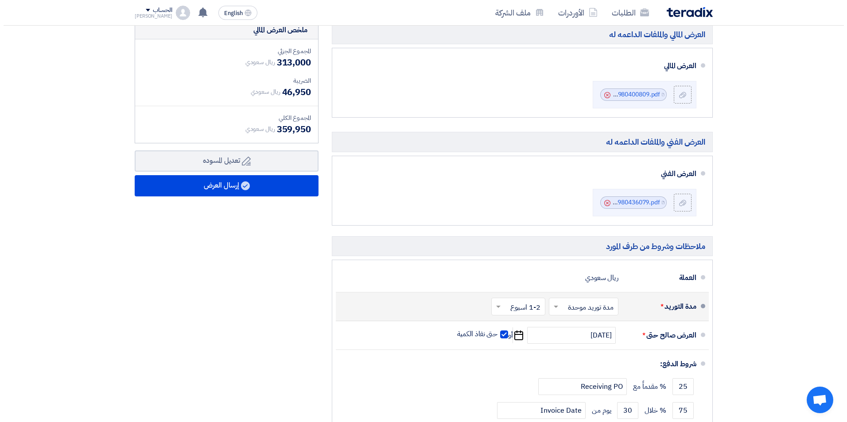
scroll to position [576, 0]
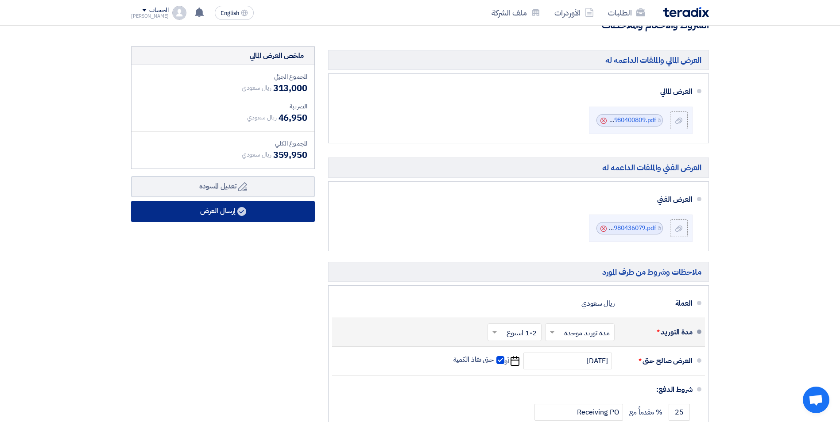
click at [199, 214] on button "إرسال العرض" at bounding box center [223, 211] width 184 height 21
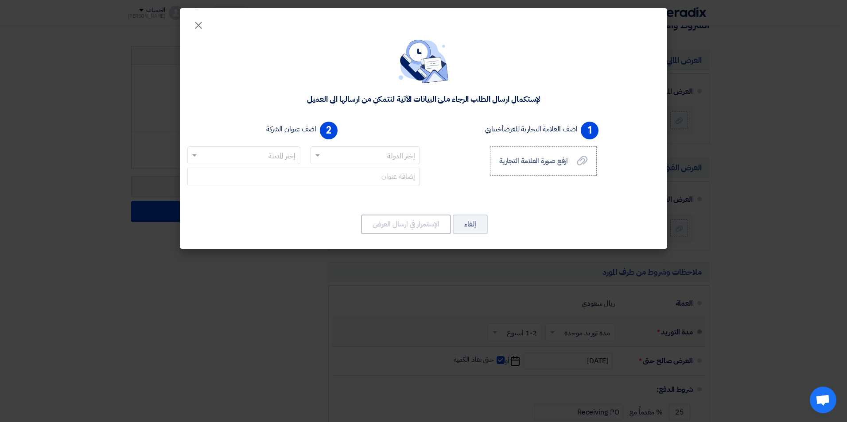
click at [330, 154] on input "text" at bounding box center [370, 156] width 92 height 15
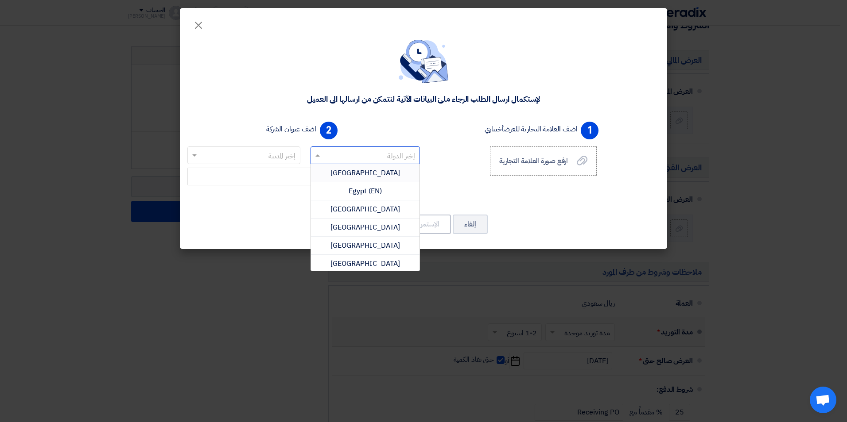
type input "["
type input "ج"
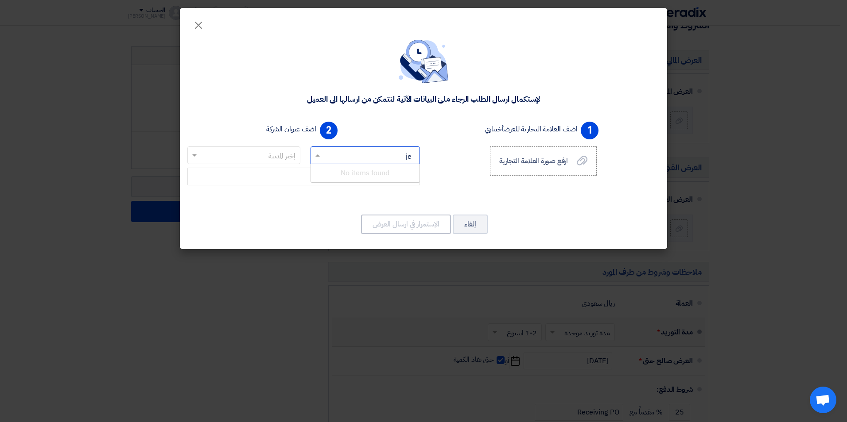
type input "j"
type input "sau"
click at [347, 177] on span "[GEOGRAPHIC_DATA]" at bounding box center [365, 173] width 70 height 11
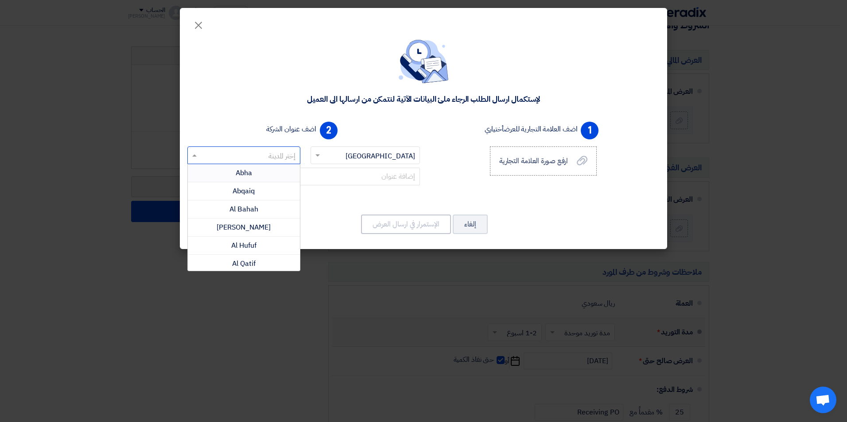
click at [268, 153] on input "text" at bounding box center [248, 156] width 95 height 15
type input "je"
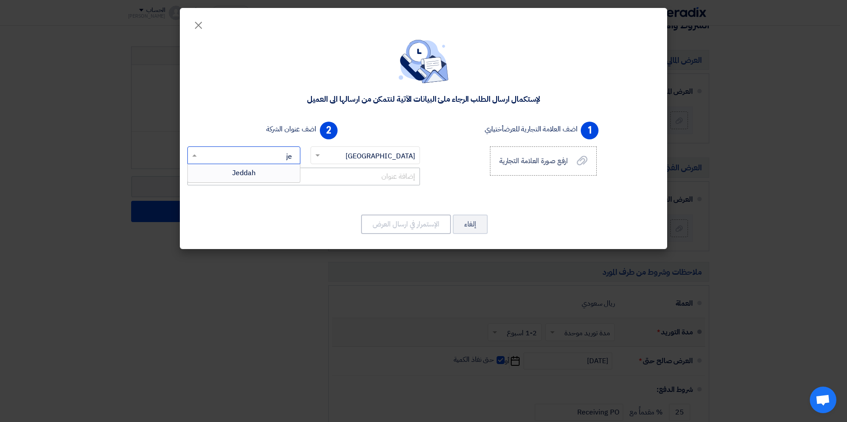
click at [251, 176] on span "Jeddah" at bounding box center [243, 173] width 23 height 11
click at [304, 179] on input "text" at bounding box center [303, 177] width 232 height 18
type input "s"
paste input "Al Khalidiyah Dist."
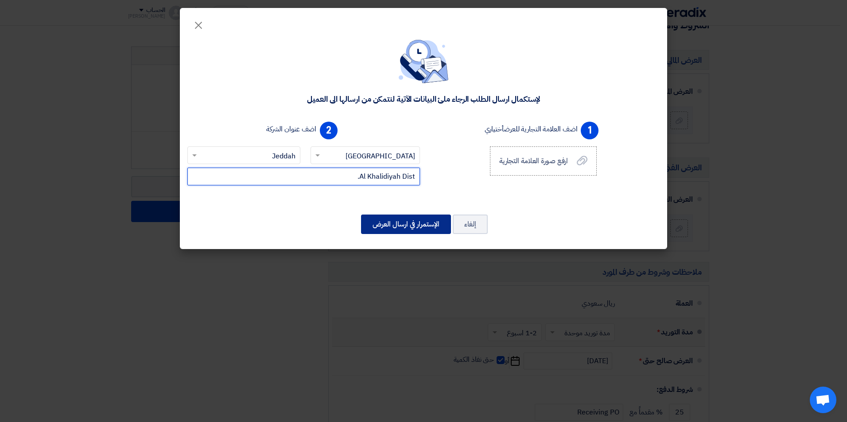
type input "Al Khalidiyah Dist."
click at [426, 233] on button "الإستمرار في ارسال العرض" at bounding box center [406, 224] width 90 height 19
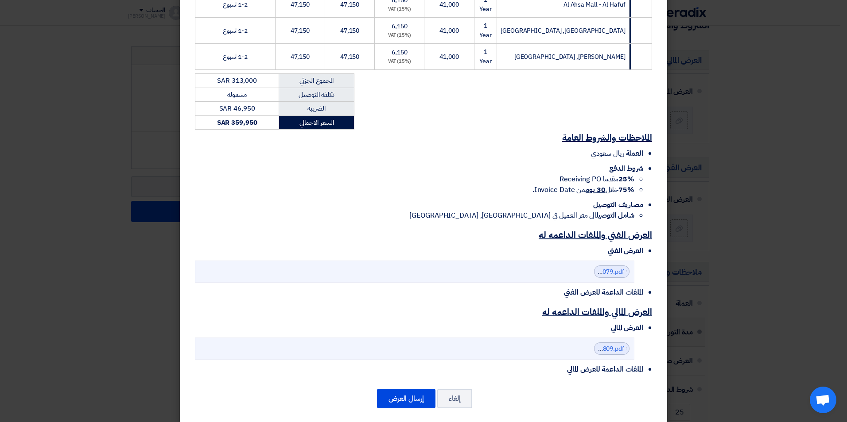
scroll to position [317, 0]
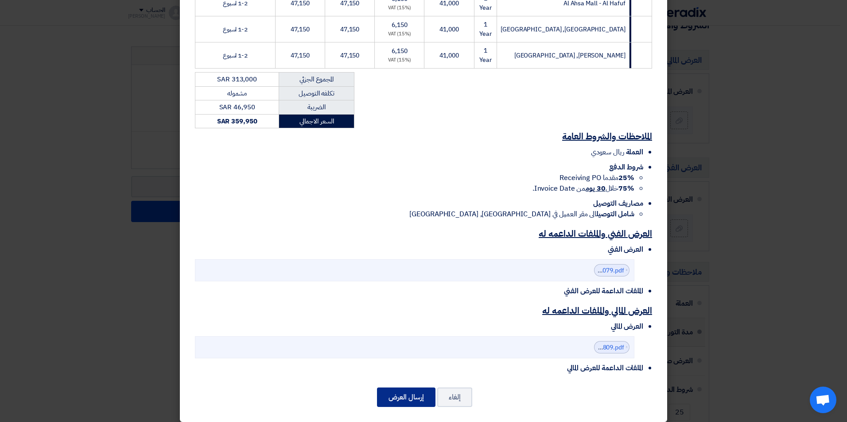
click at [409, 394] on button "إرسال العرض" at bounding box center [406, 397] width 58 height 19
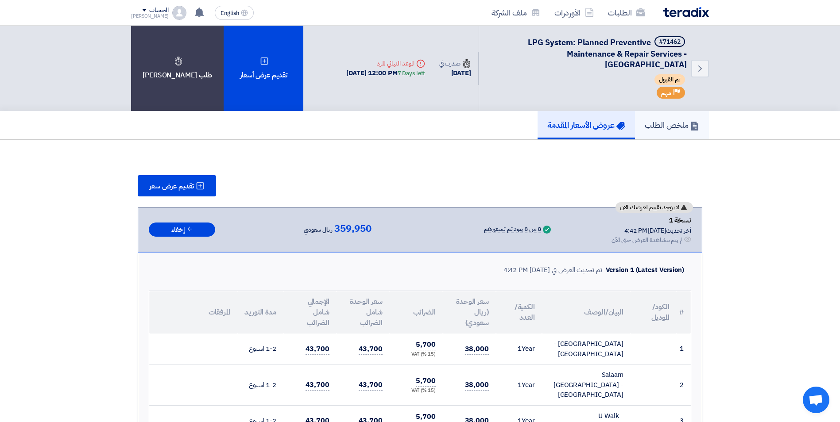
click at [668, 117] on link "ملخص الطلب" at bounding box center [672, 125] width 74 height 28
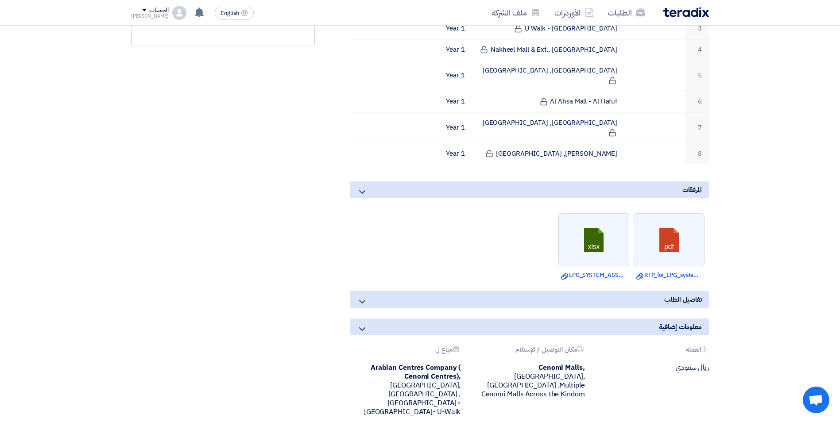
scroll to position [443, 0]
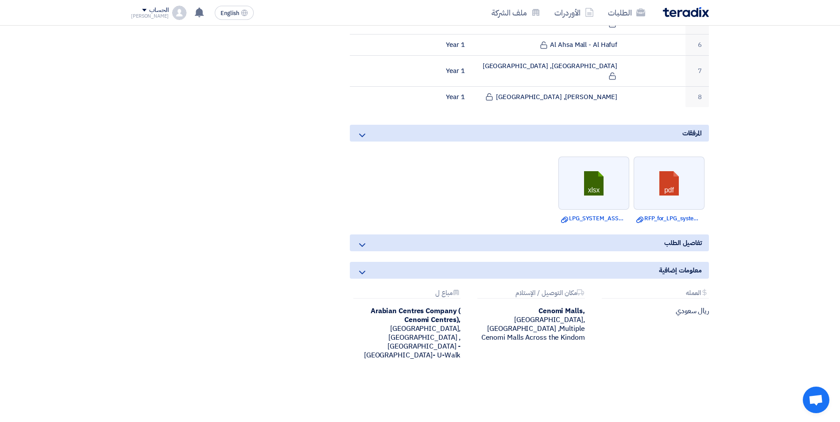
click at [639, 235] on div "تفاصيل الطلب" at bounding box center [529, 243] width 359 height 17
click at [359, 240] on icon at bounding box center [362, 245] width 11 height 11
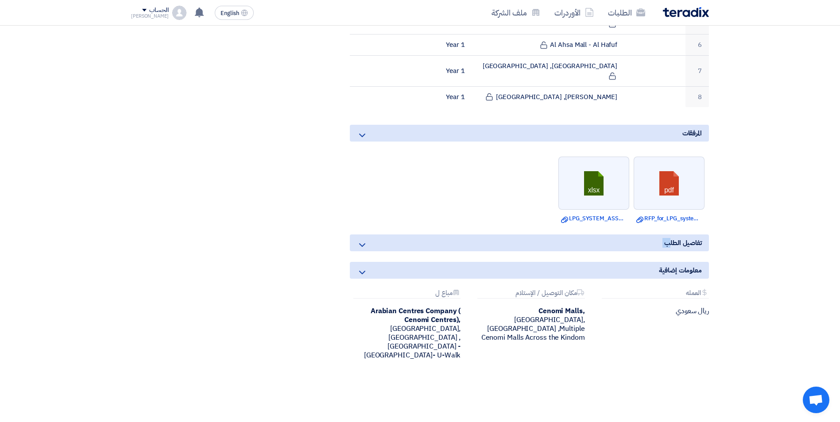
drag, startPoint x: 359, startPoint y: 206, endPoint x: 435, endPoint y: 203, distance: 75.8
click at [435, 235] on div "تفاصيل الطلب" at bounding box center [529, 243] width 359 height 17
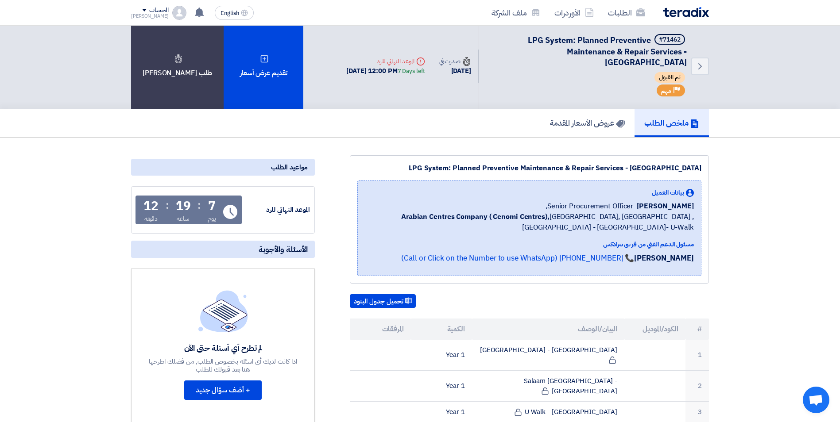
scroll to position [0, 0]
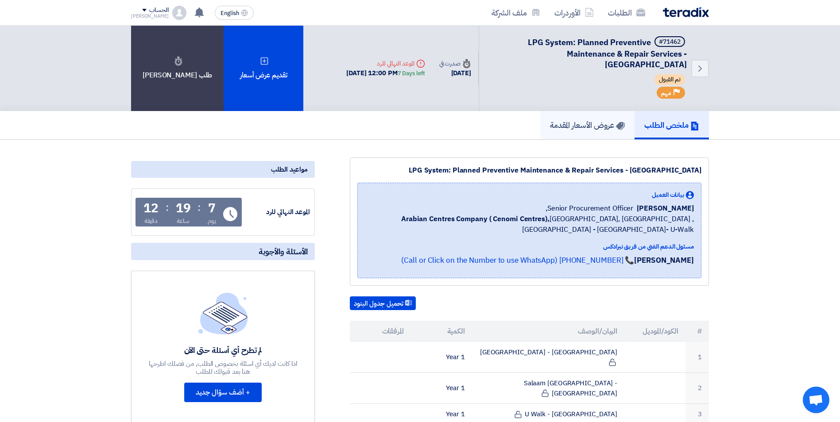
click at [572, 133] on link "عروض الأسعار المقدمة" at bounding box center [587, 125] width 94 height 28
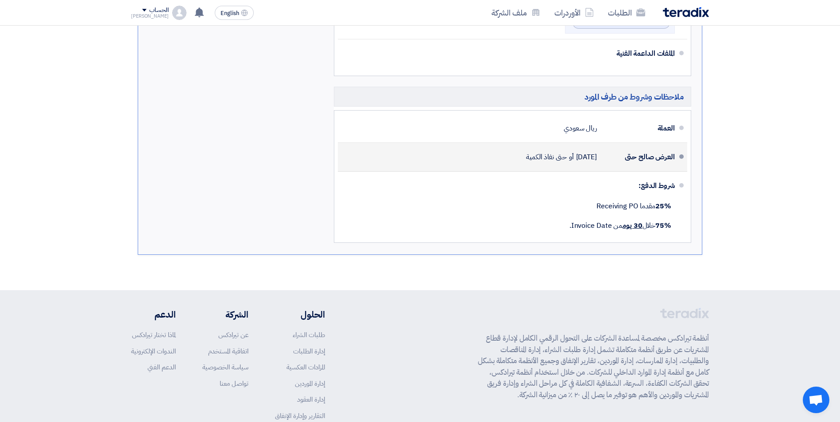
scroll to position [443, 0]
